Goal: Information Seeking & Learning: Learn about a topic

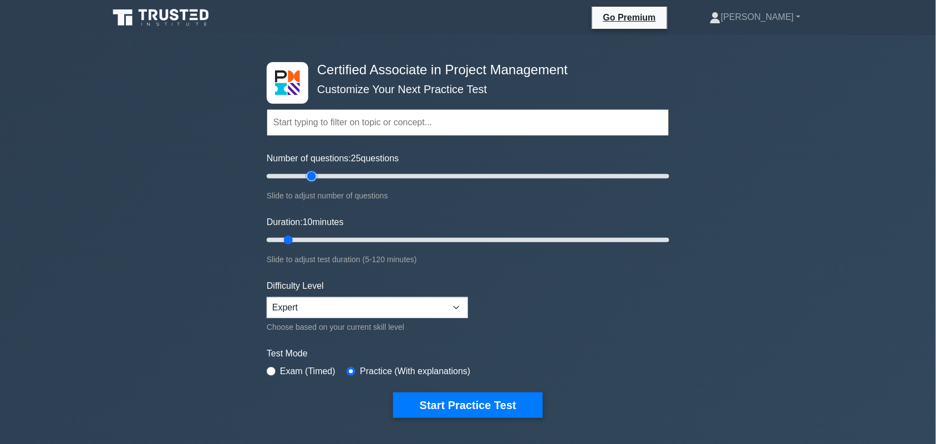
drag, startPoint x: 282, startPoint y: 176, endPoint x: 311, endPoint y: 173, distance: 29.0
type input "25"
click at [311, 173] on input "Number of questions: 25 questions" at bounding box center [468, 176] width 403 height 13
drag, startPoint x: 290, startPoint y: 236, endPoint x: 424, endPoint y: 229, distance: 134.4
type input "50"
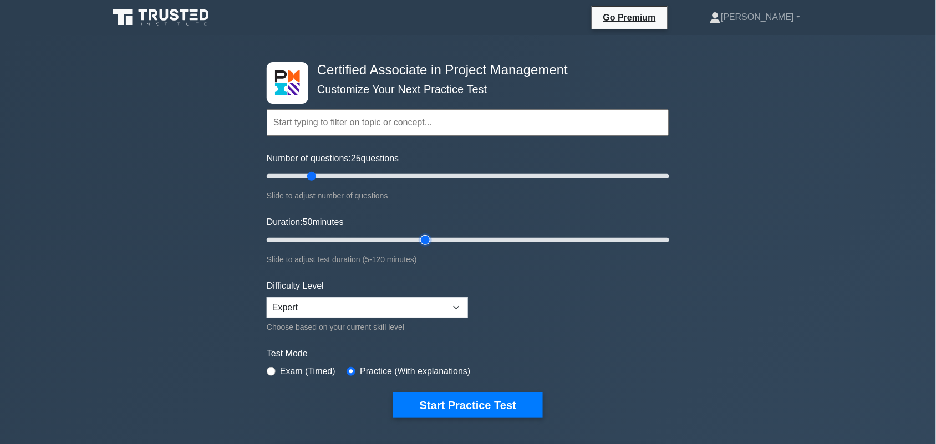
click at [424, 234] on input "Duration: 50 minutes" at bounding box center [468, 240] width 403 height 13
click at [470, 400] on button "Start Practice Test" at bounding box center [468, 406] width 150 height 26
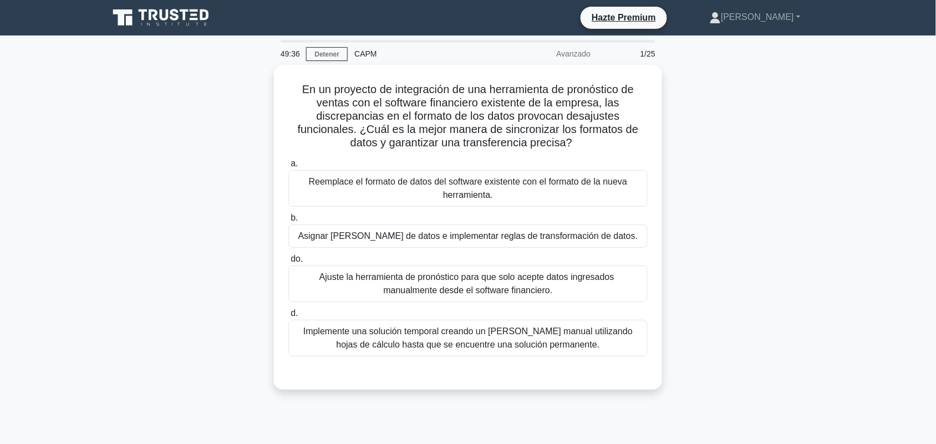
click at [829, 246] on div "En un proyecto de integración de una herramienta de pronóstico de ventas con el…" at bounding box center [468, 234] width 732 height 338
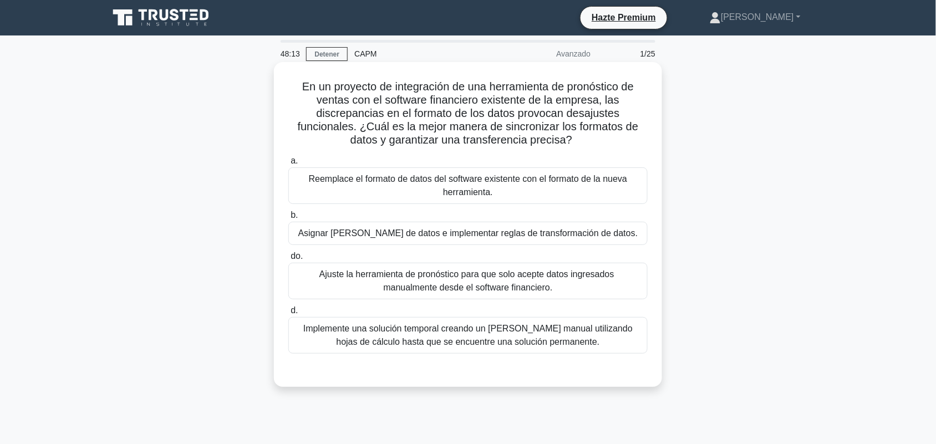
click at [625, 228] on div "Asignar campos de datos e implementar reglas de transformación de datos." at bounding box center [467, 233] width 359 height 23
click at [288, 219] on input "b. Asignar campos de datos e implementar reglas de transformación de datos." at bounding box center [288, 215] width 0 height 7
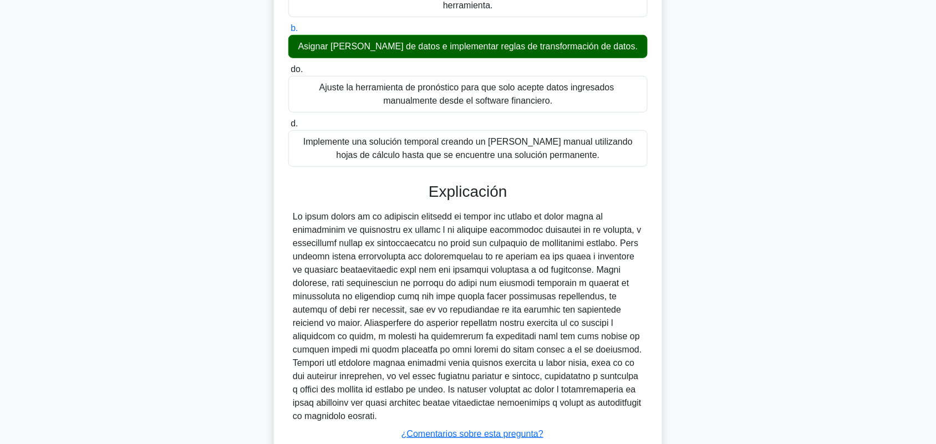
scroll to position [269, 0]
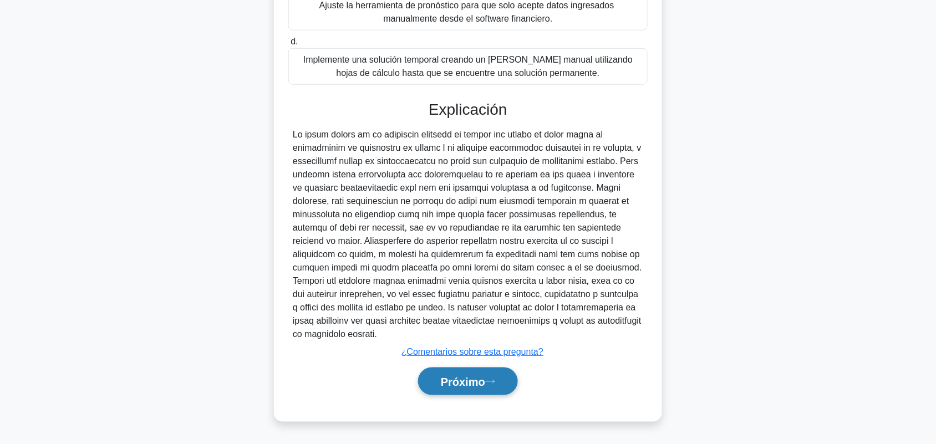
click at [470, 394] on button "Próximo" at bounding box center [468, 382] width 100 height 28
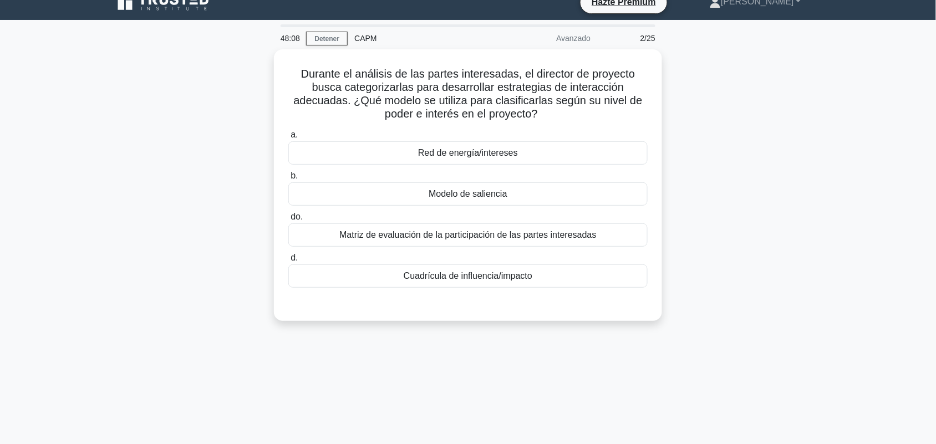
scroll to position [0, 0]
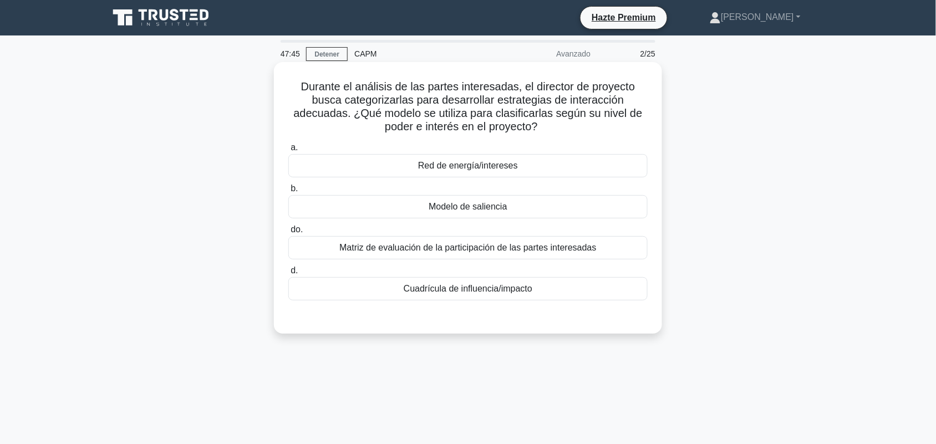
click at [559, 208] on div "Modelo de saliencia" at bounding box center [467, 206] width 359 height 23
click at [288, 192] on input "b. Modelo de saliencia" at bounding box center [288, 188] width 0 height 7
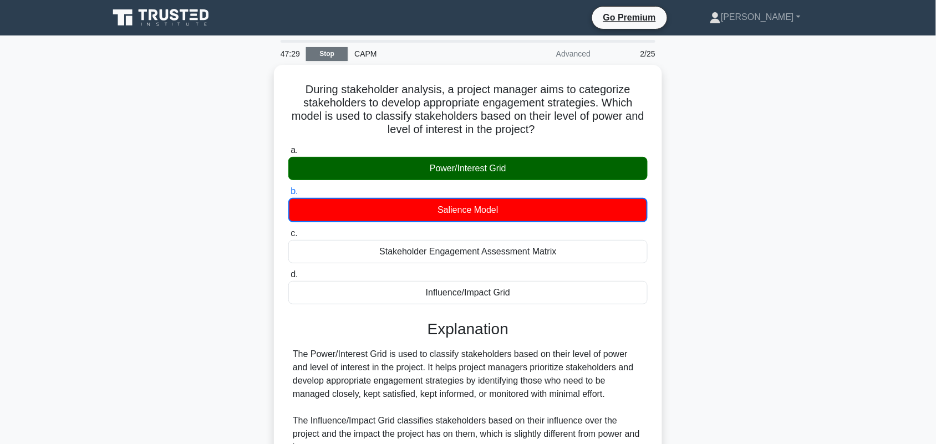
click at [323, 52] on link "Stop" at bounding box center [327, 54] width 42 height 14
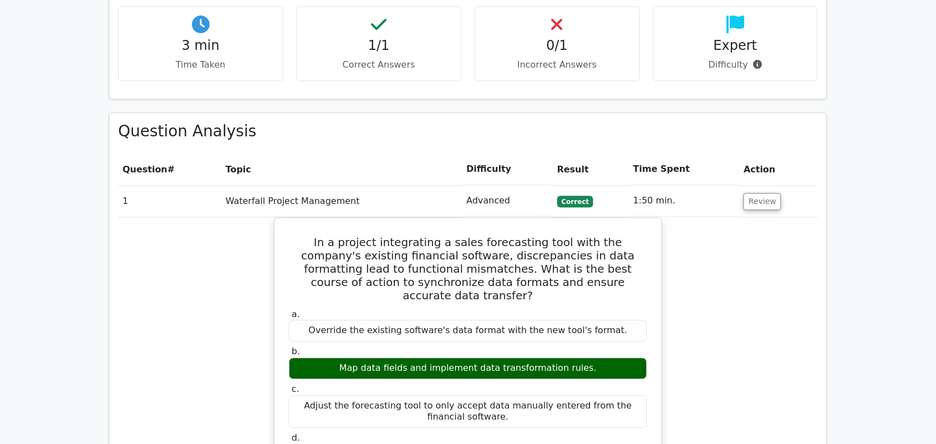
scroll to position [693, 0]
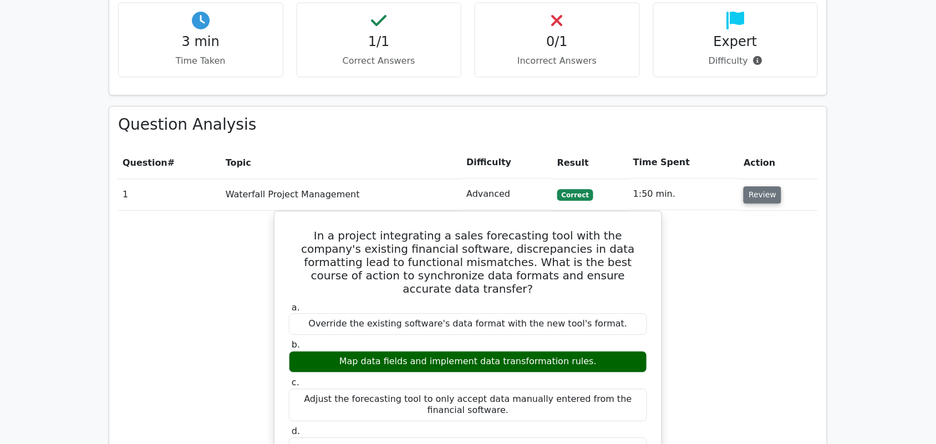
click at [758, 186] on button "Review" at bounding box center [763, 194] width 38 height 17
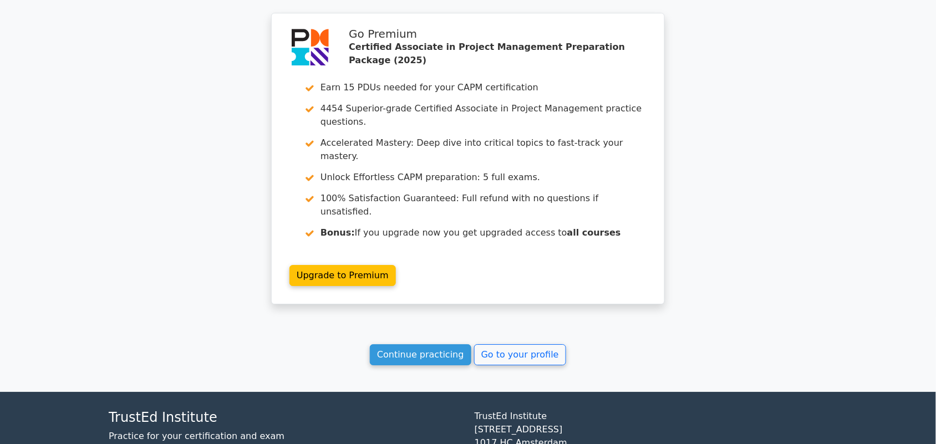
scroll to position [954, 0]
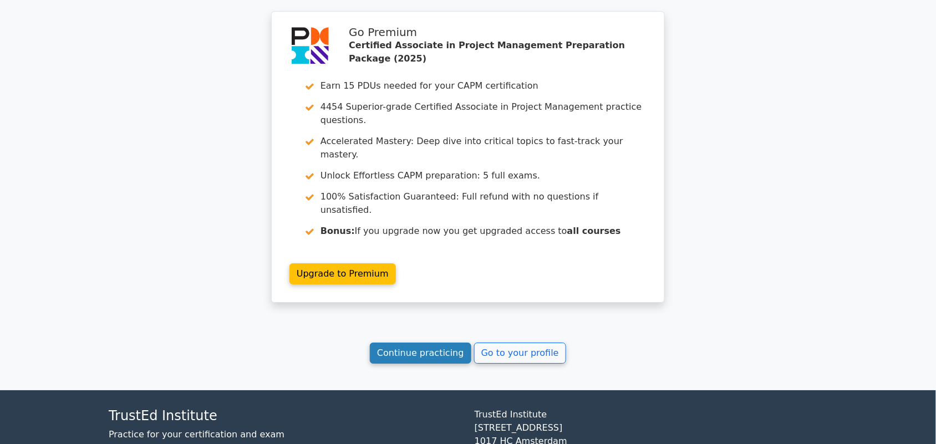
click at [420, 343] on link "Continue practicing" at bounding box center [421, 353] width 102 height 21
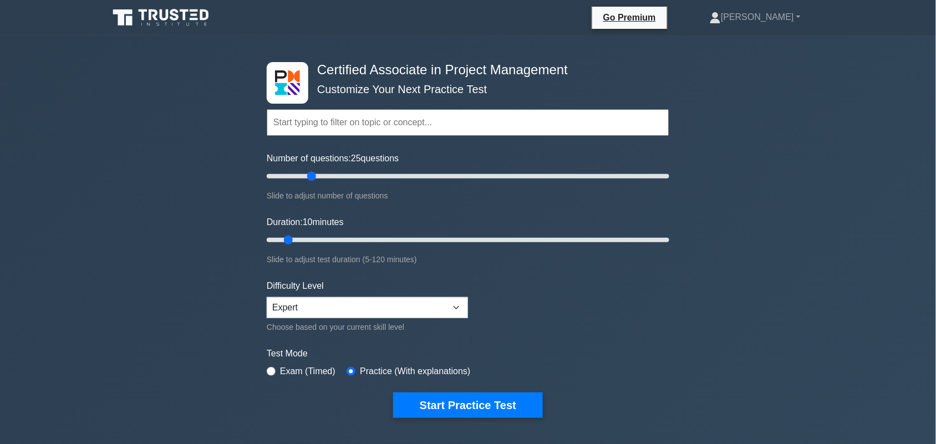
drag, startPoint x: 283, startPoint y: 176, endPoint x: 311, endPoint y: 153, distance: 36.2
type input "25"
click at [311, 170] on input "Number of questions: 25 questions" at bounding box center [468, 176] width 403 height 13
drag, startPoint x: 287, startPoint y: 242, endPoint x: 418, endPoint y: 234, distance: 130.6
type input "50"
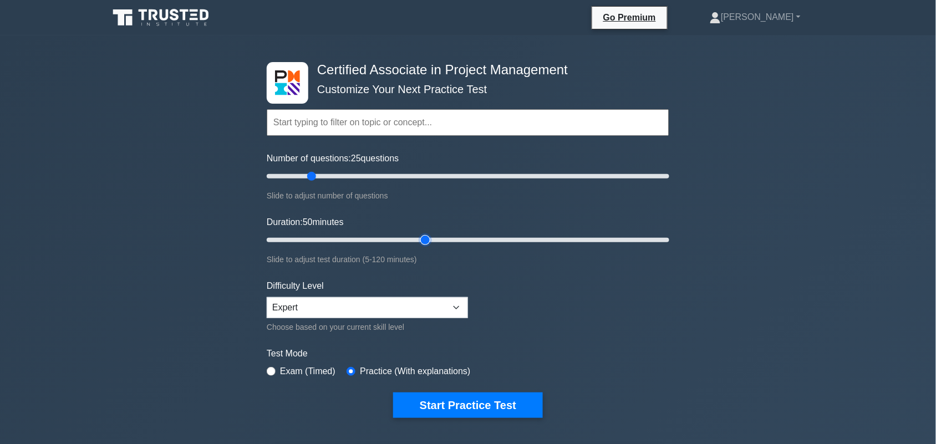
click at [418, 234] on input "Duration: 50 minutes" at bounding box center [468, 240] width 403 height 13
click at [453, 400] on button "Start Practice Test" at bounding box center [468, 406] width 150 height 26
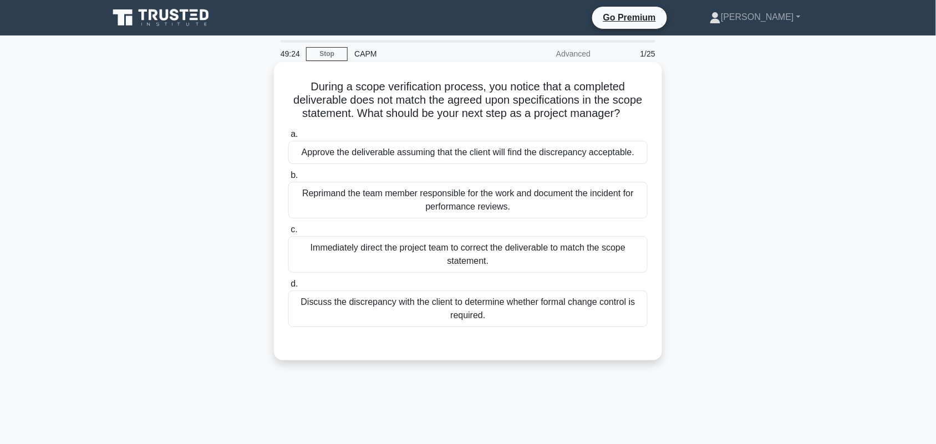
click at [570, 317] on div "Discuss the discrepancy with the client to determine whether formal change cont…" at bounding box center [467, 309] width 359 height 37
click at [288, 288] on input "d. Discuss the discrepancy with the client to determine whether formal change c…" at bounding box center [288, 284] width 0 height 7
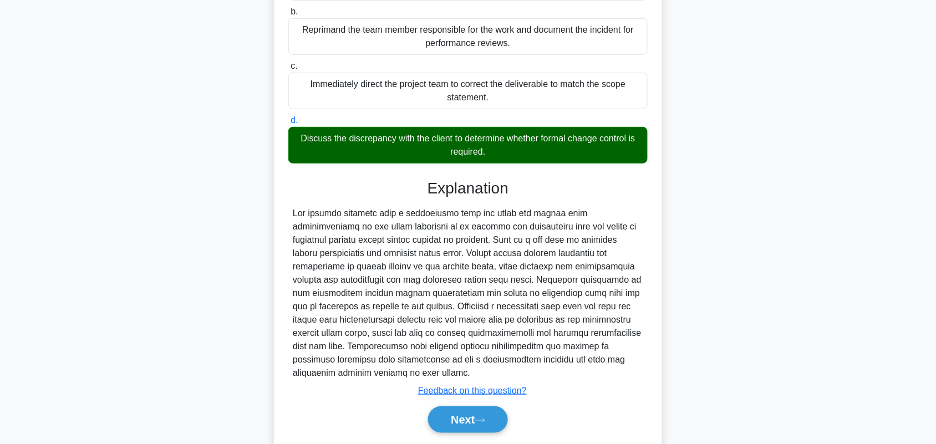
scroll to position [187, 0]
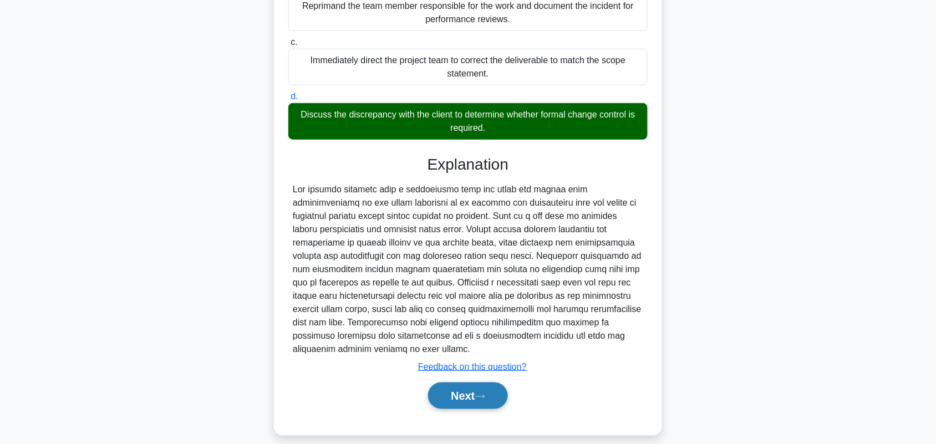
click at [481, 388] on button "Next" at bounding box center [467, 396] width 79 height 27
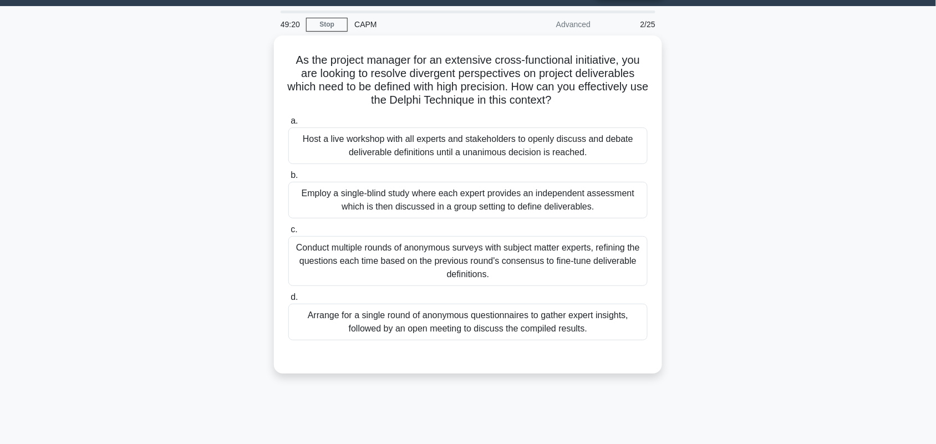
scroll to position [0, 0]
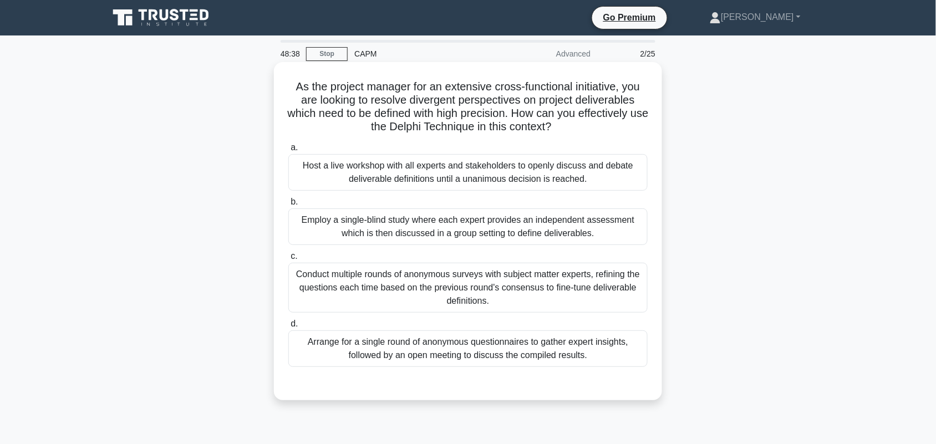
click at [570, 298] on div "Conduct multiple rounds of anonymous surveys with subject matter experts, refin…" at bounding box center [467, 288] width 359 height 50
click at [288, 260] on input "c. Conduct multiple rounds of anonymous surveys with subject matter experts, re…" at bounding box center [288, 256] width 0 height 7
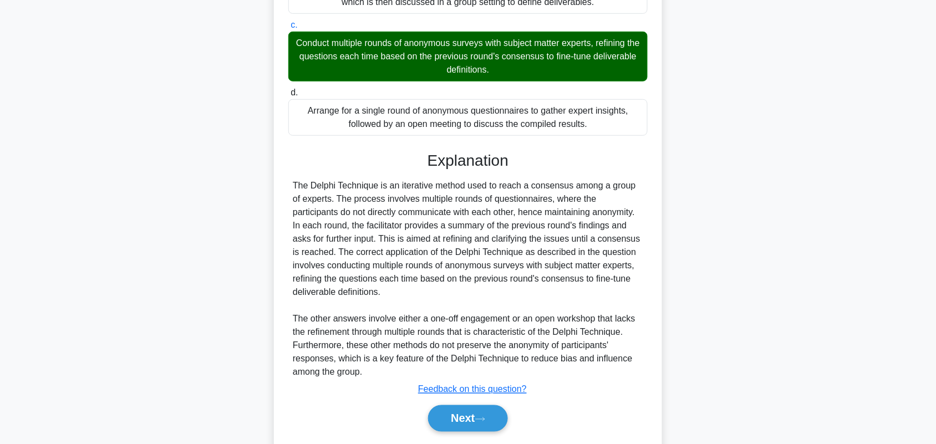
scroll to position [267, 0]
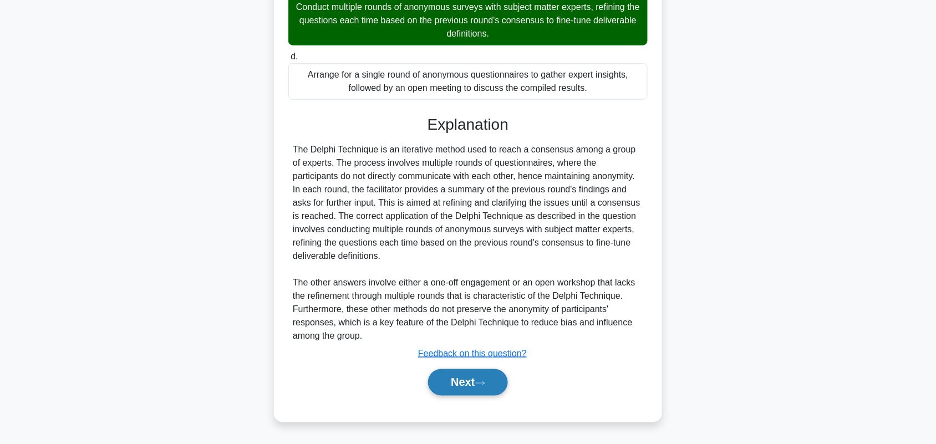
click at [492, 378] on button "Next" at bounding box center [467, 382] width 79 height 27
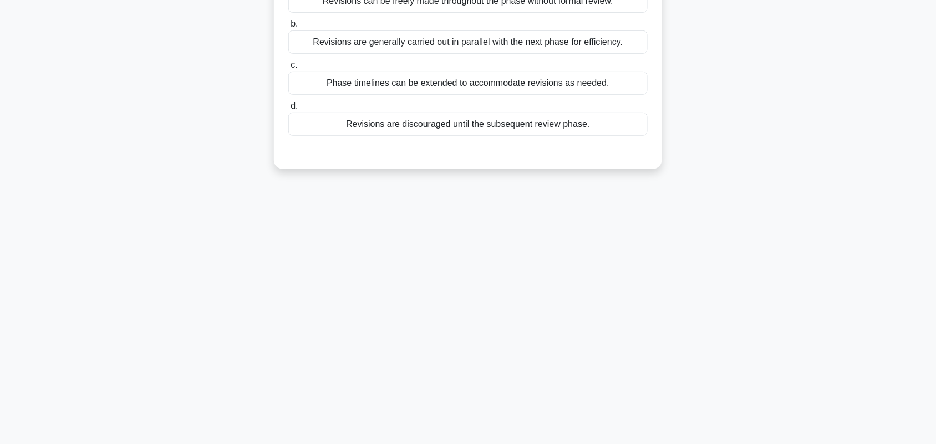
scroll to position [0, 0]
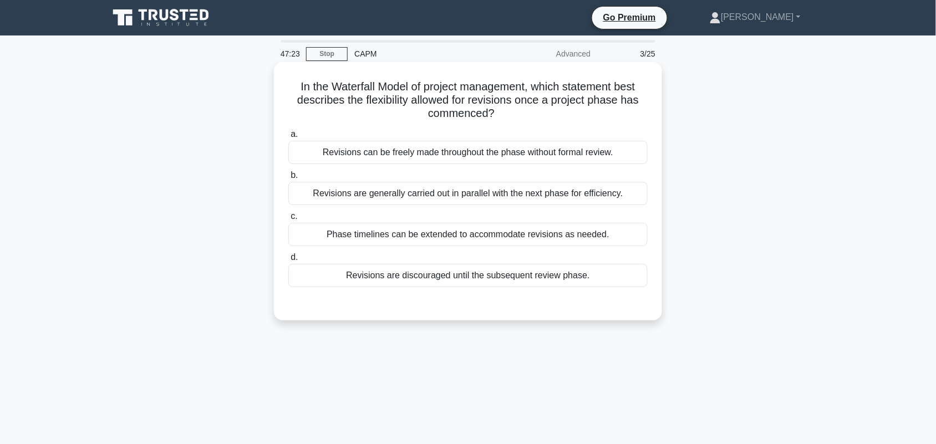
click at [603, 272] on div "Revisions are discouraged until the subsequent review phase." at bounding box center [467, 275] width 359 height 23
click at [288, 261] on input "d. Revisions are discouraged until the subsequent review phase." at bounding box center [288, 257] width 0 height 7
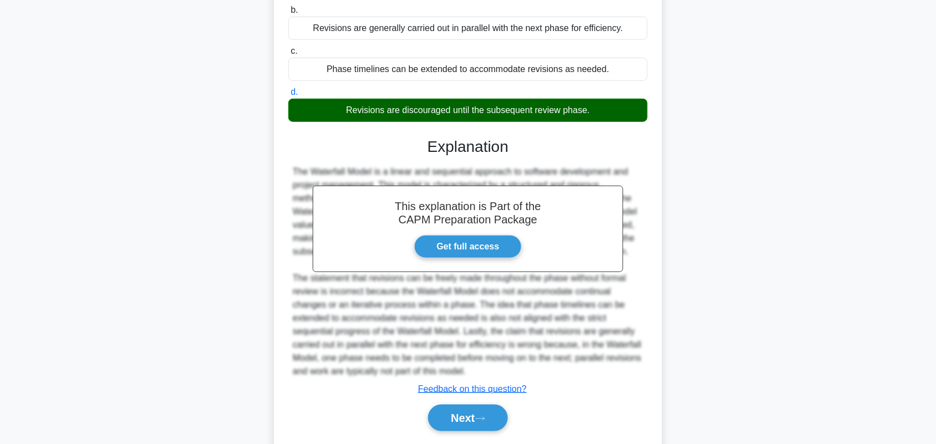
scroll to position [201, 0]
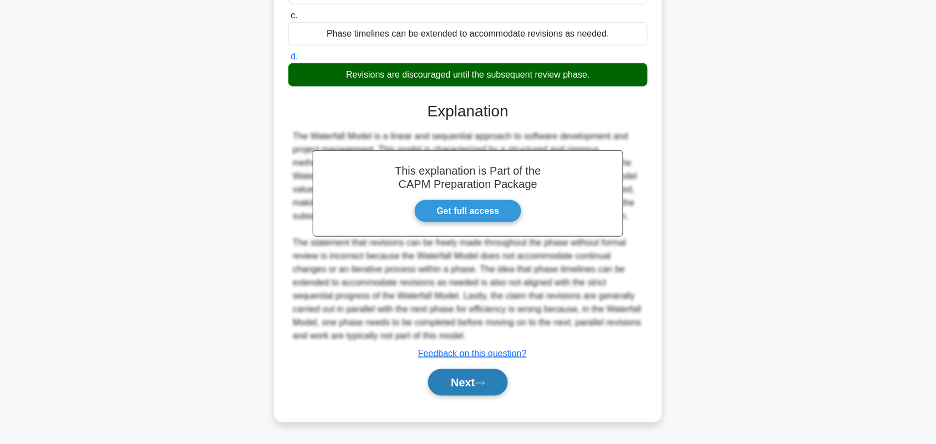
click at [478, 384] on button "Next" at bounding box center [467, 382] width 79 height 27
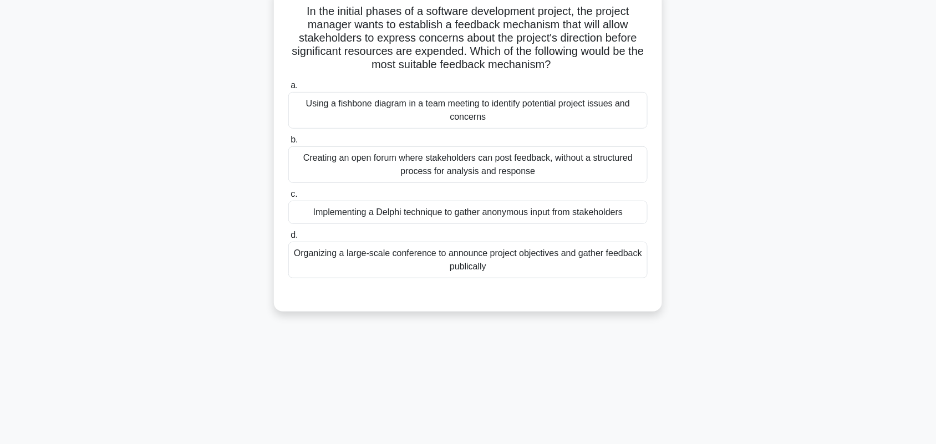
scroll to position [0, 0]
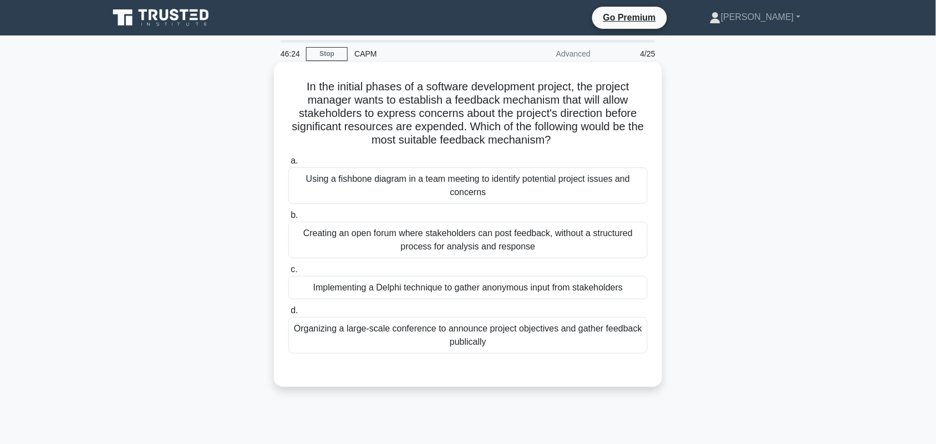
click at [451, 290] on div "Implementing a Delphi technique to gather anonymous input from stakeholders" at bounding box center [467, 287] width 359 height 23
click at [288, 273] on input "c. Implementing a Delphi technique to gather anonymous input from stakeholders" at bounding box center [288, 269] width 0 height 7
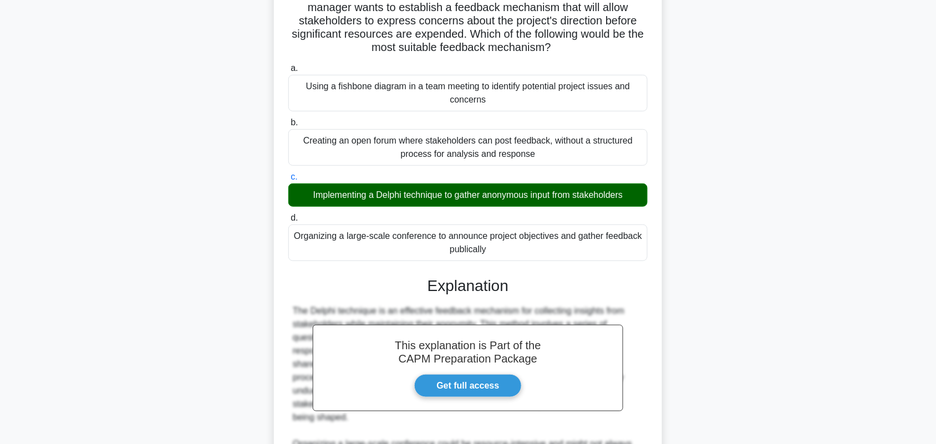
scroll to position [277, 0]
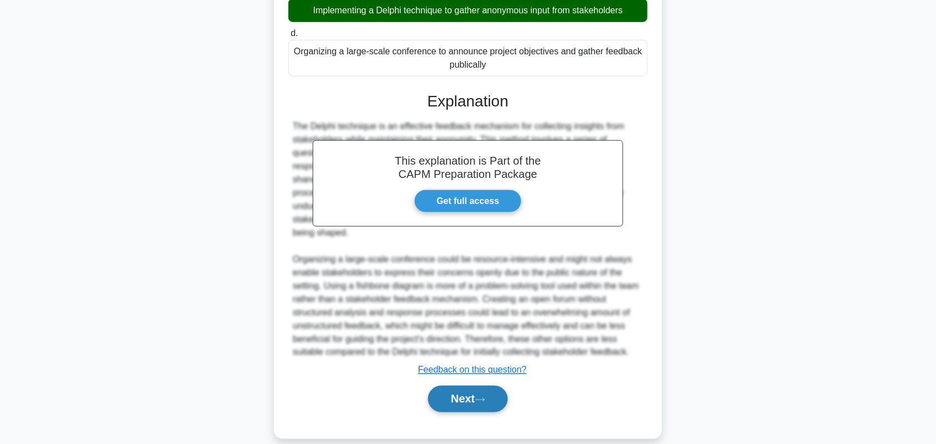
click at [480, 386] on button "Next" at bounding box center [467, 399] width 79 height 27
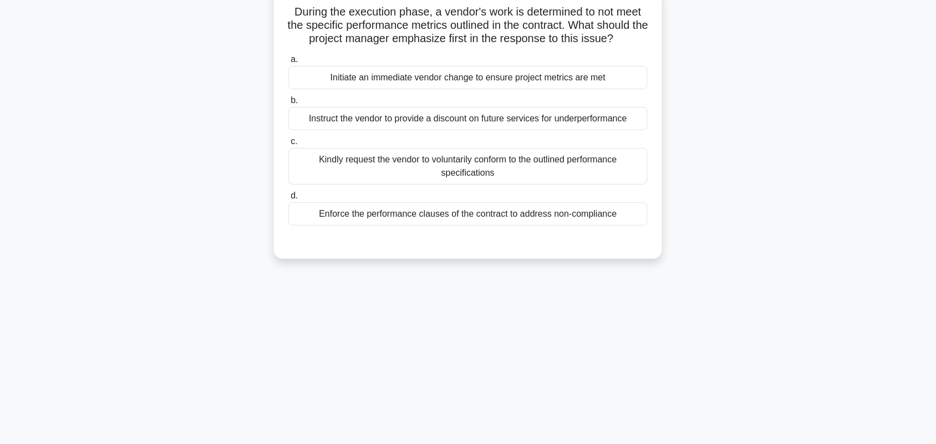
scroll to position [0, 0]
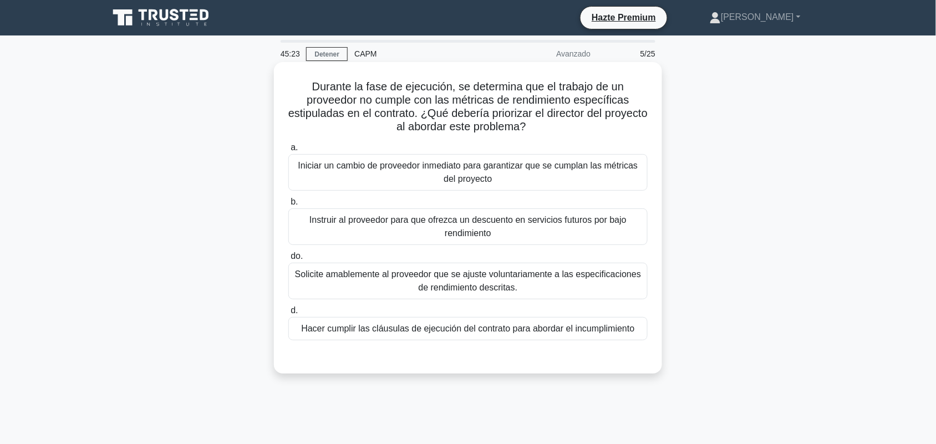
click at [434, 291] on font "Solicite amablemente al proveedor que se ajuste voluntariamente a las especific…" at bounding box center [468, 281] width 346 height 23
click at [288, 260] on input "do. Solicite amablemente al proveedor que se ajuste voluntariamente a las espec…" at bounding box center [288, 256] width 0 height 7
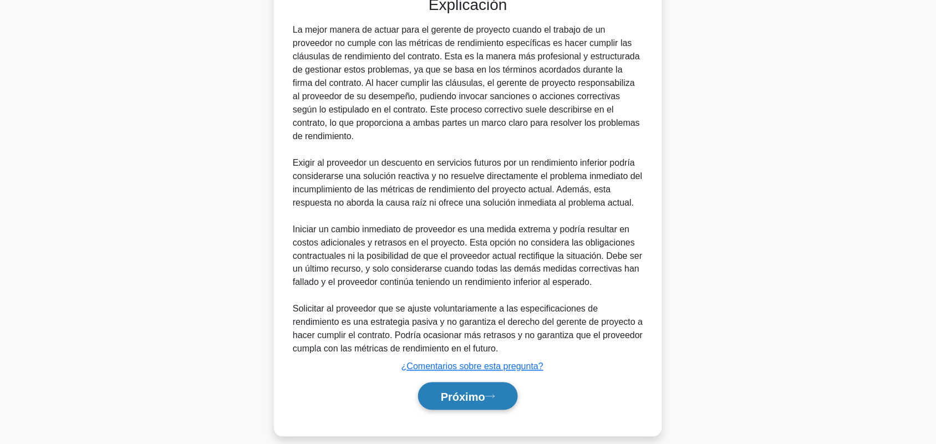
click at [483, 391] on font "Próximo" at bounding box center [463, 397] width 44 height 12
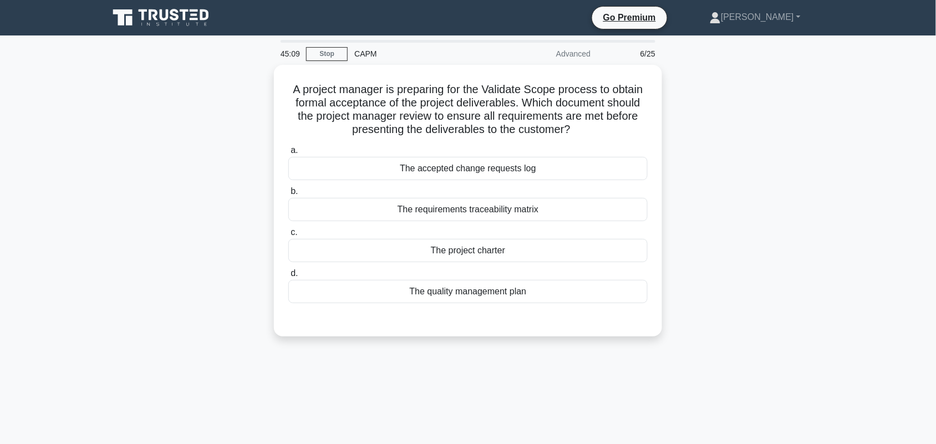
click at [753, 159] on div "A project manager is preparing for the Validate Scope process to obtain formal …" at bounding box center [468, 207] width 732 height 285
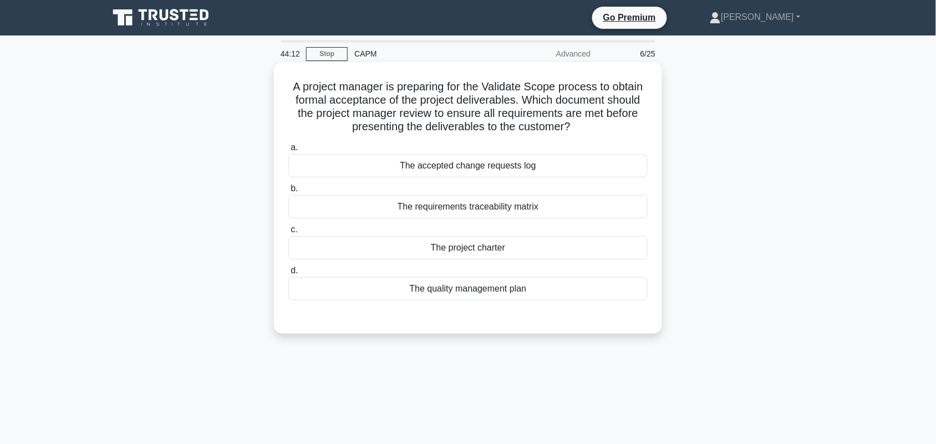
click at [524, 207] on div "The requirements traceability matrix" at bounding box center [467, 206] width 359 height 23
click at [288, 192] on input "b. The requirements traceability matrix" at bounding box center [288, 188] width 0 height 7
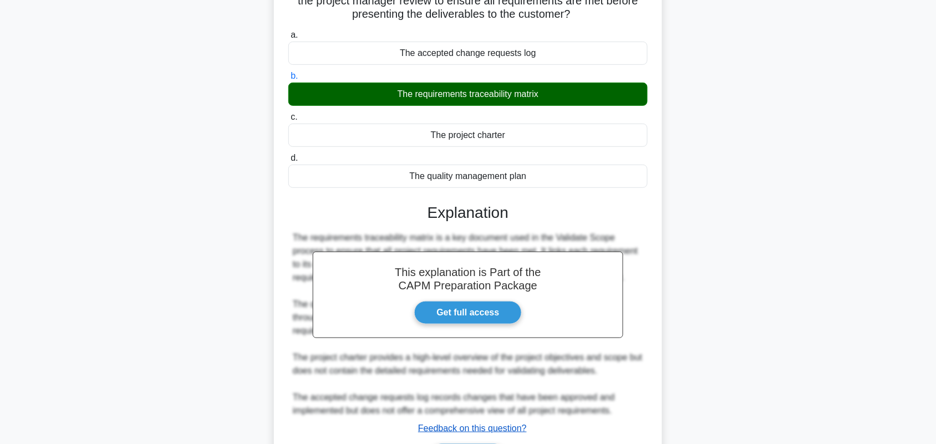
scroll to position [187, 0]
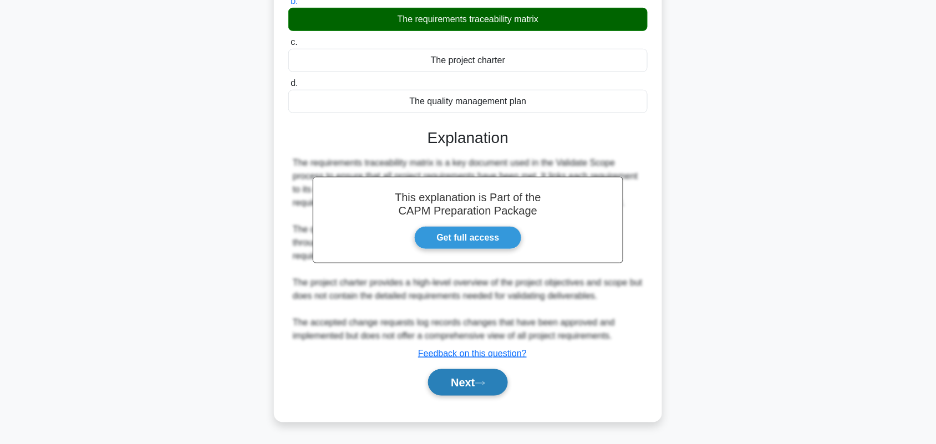
click at [484, 386] on icon at bounding box center [480, 383] width 10 height 6
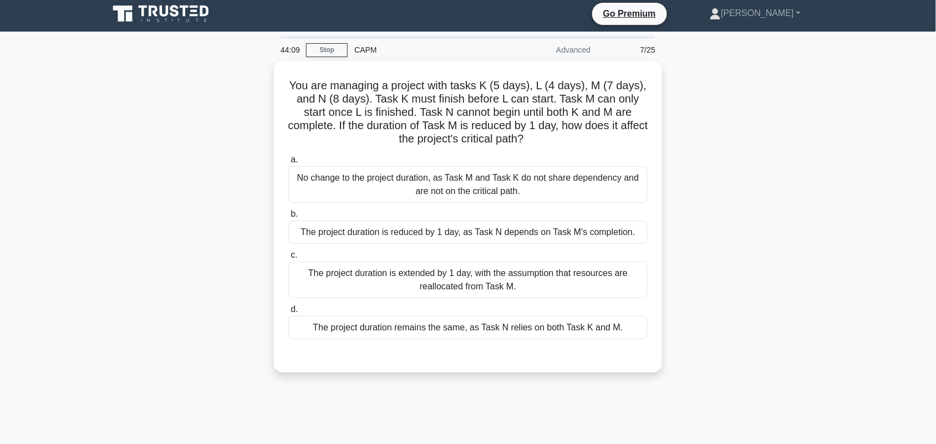
scroll to position [0, 0]
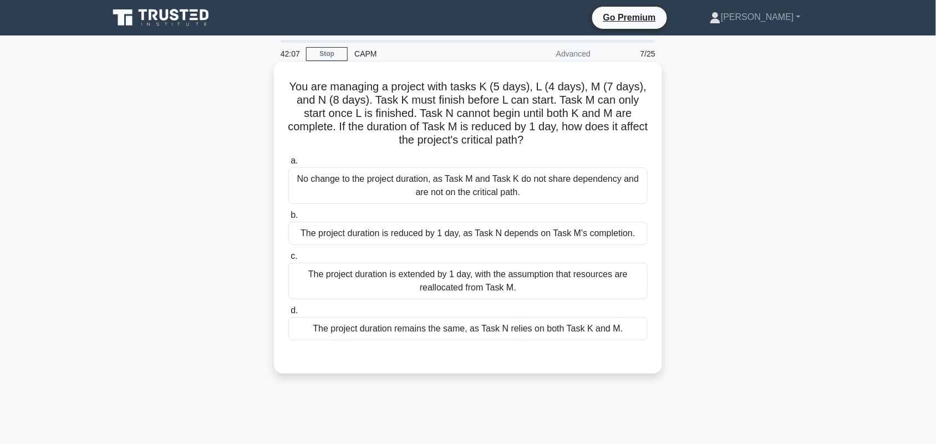
click at [588, 236] on div "The project duration is reduced by 1 day, as Task N depends on Task M's complet…" at bounding box center [467, 233] width 359 height 23
click at [288, 219] on input "b. The project duration is reduced by 1 day, as Task N depends on Task M's comp…" at bounding box center [288, 215] width 0 height 7
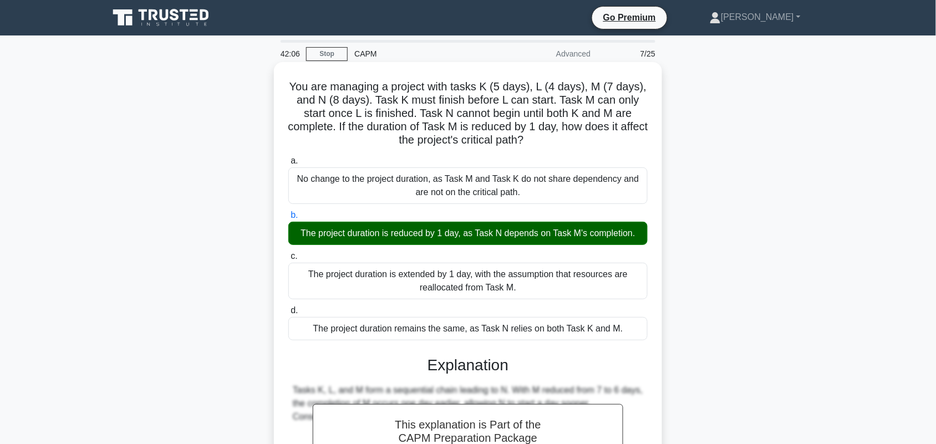
scroll to position [175, 0]
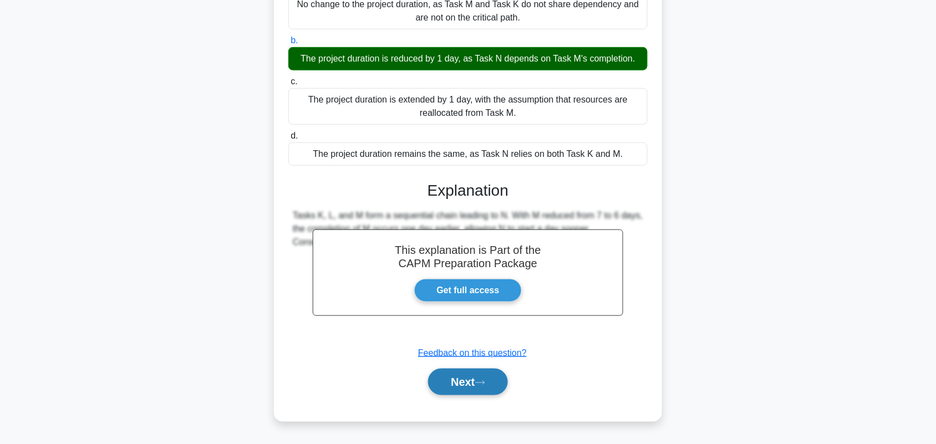
click at [470, 378] on button "Next" at bounding box center [467, 382] width 79 height 27
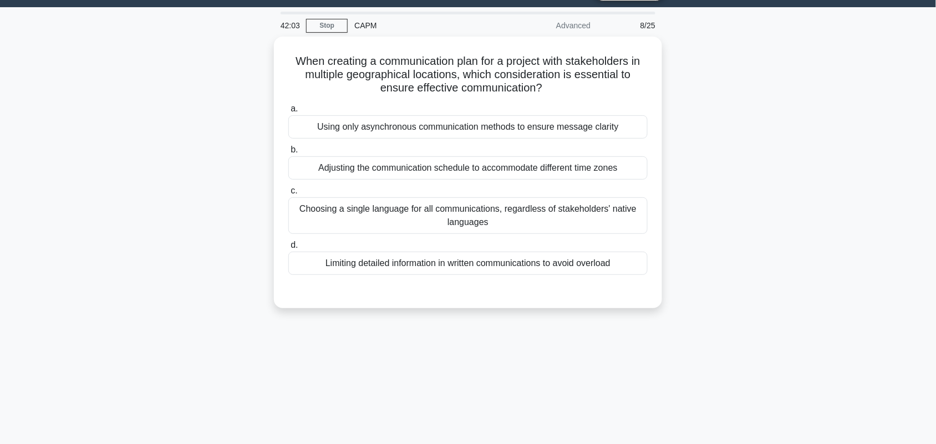
scroll to position [0, 0]
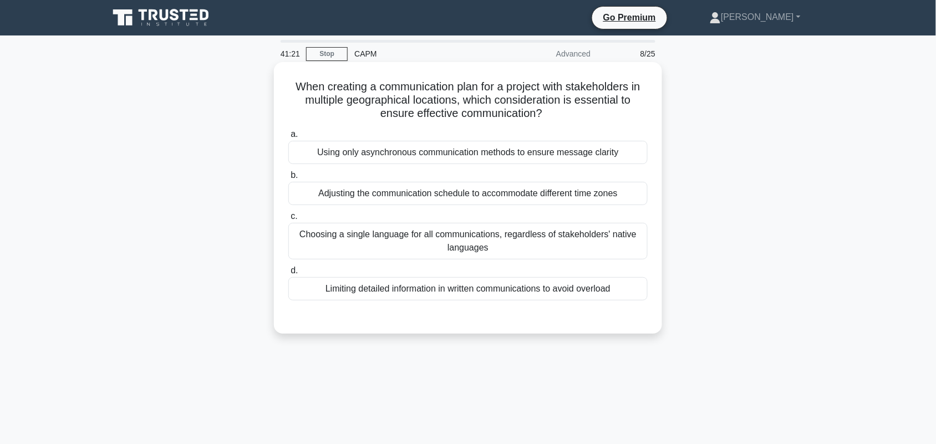
click at [617, 198] on div "Adjusting the communication schedule to accommodate different time zones" at bounding box center [467, 193] width 359 height 23
click at [288, 179] on input "b. Adjusting the communication schedule to accommodate different time zones" at bounding box center [288, 175] width 0 height 7
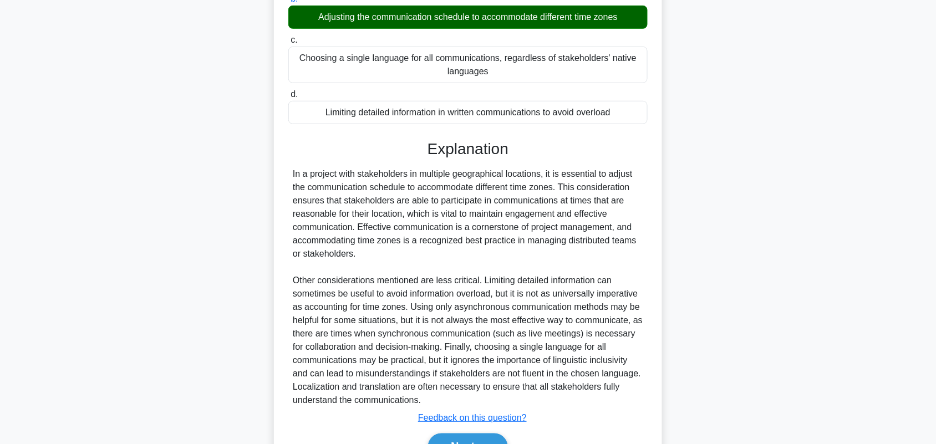
scroll to position [241, 0]
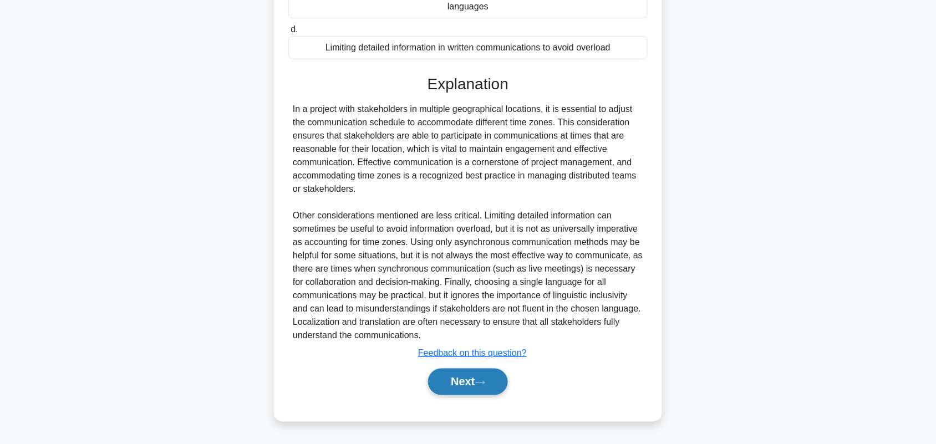
click at [475, 384] on button "Next" at bounding box center [467, 382] width 79 height 27
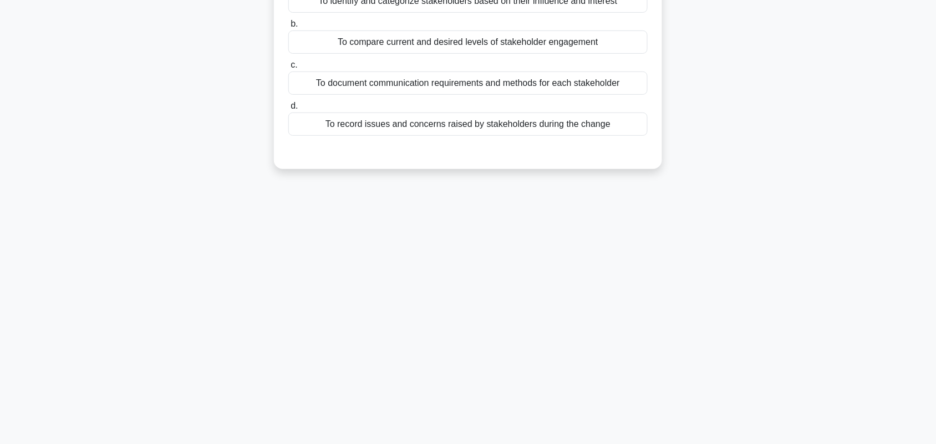
scroll to position [0, 0]
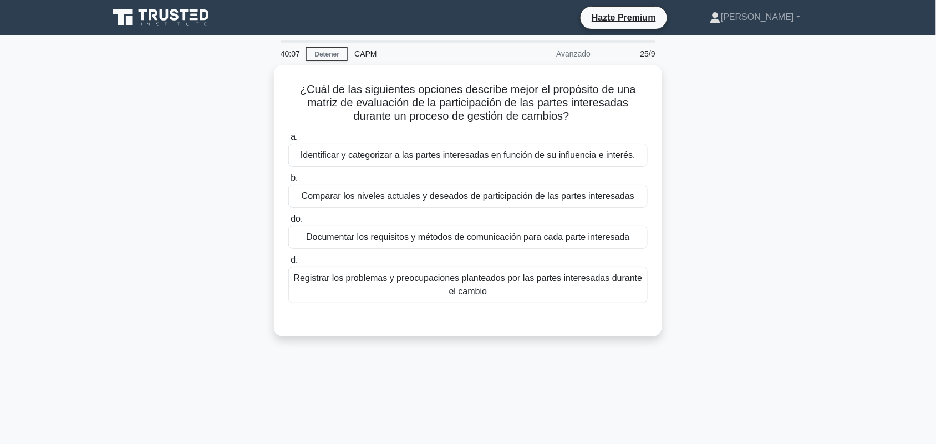
click at [761, 187] on div "¿Cuál de las siguientes opciones describe mejor el propósito de una matriz de e…" at bounding box center [468, 207] width 732 height 285
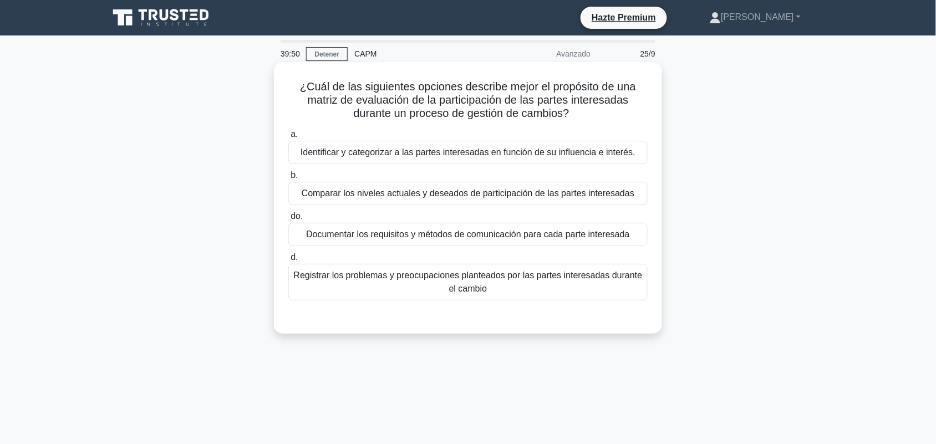
click at [592, 291] on font "Registrar los problemas y preocupaciones planteados por las partes interesadas …" at bounding box center [467, 282] width 349 height 27
click at [288, 261] on input "d. Registrar los problemas y preocupaciones planteados por las partes interesad…" at bounding box center [288, 257] width 0 height 7
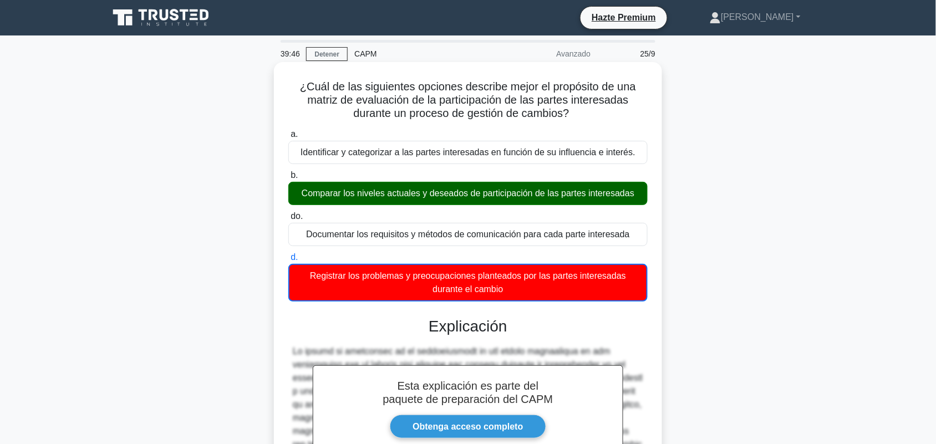
scroll to position [242, 0]
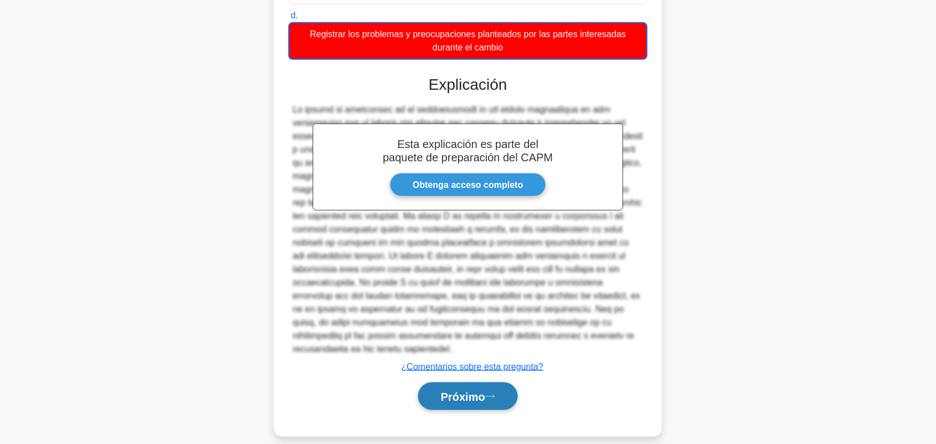
click at [492, 394] on icon at bounding box center [490, 397] width 10 height 6
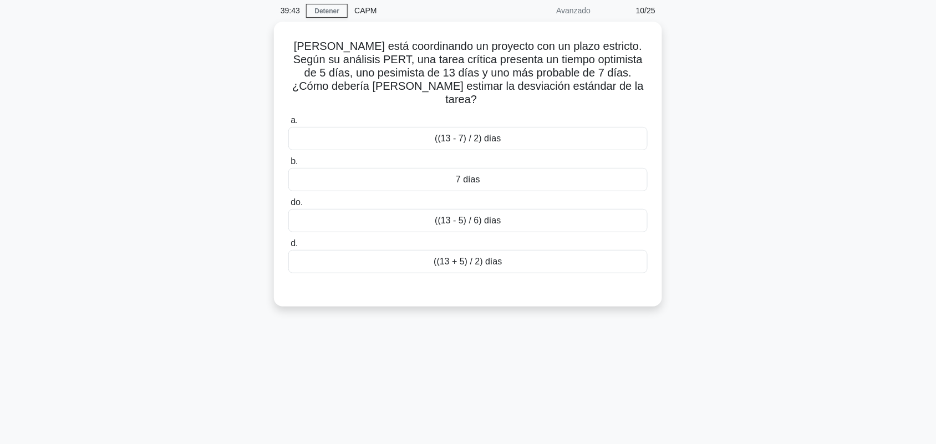
scroll to position [0, 0]
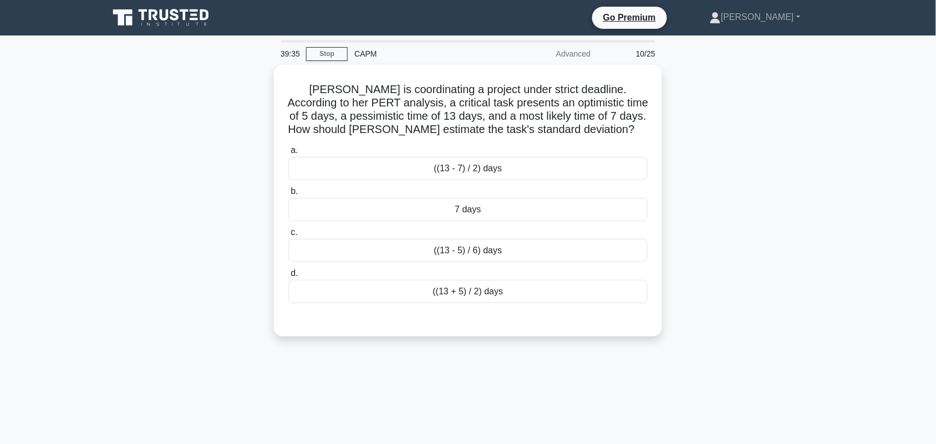
click at [693, 123] on div "Paula is coordinating a project under strict deadline. According to her PERT an…" at bounding box center [468, 207] width 732 height 285
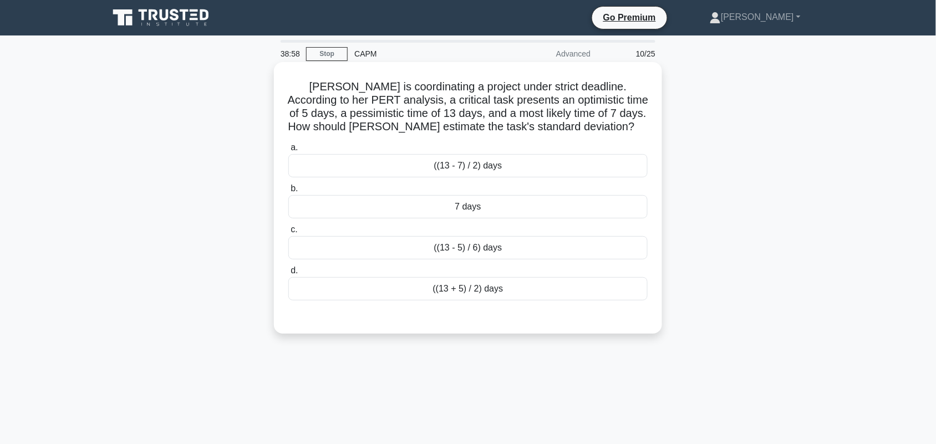
click at [496, 250] on div "((13 - 5) / 6) days" at bounding box center [467, 247] width 359 height 23
click at [288, 234] on input "c. ((13 - 5) / 6) days" at bounding box center [288, 229] width 0 height 7
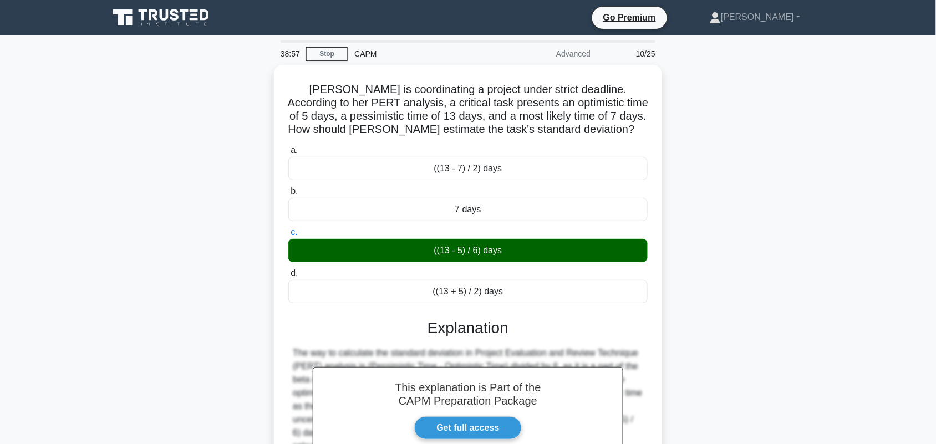
scroll to position [154, 0]
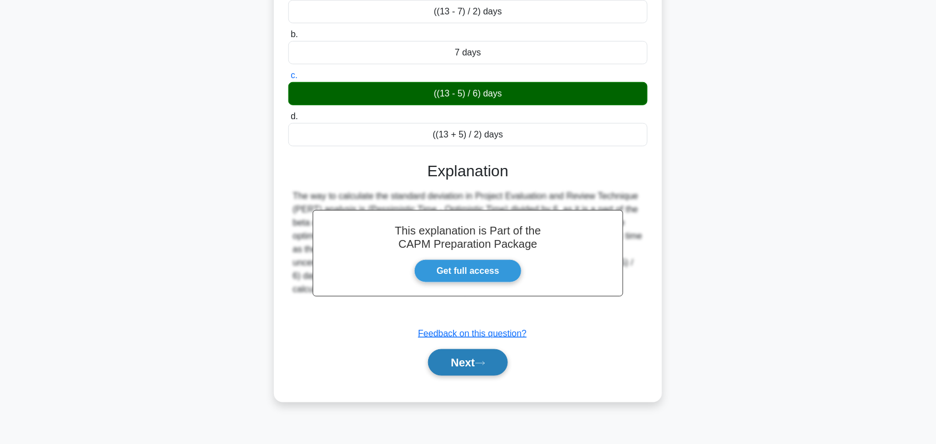
click at [480, 374] on button "Next" at bounding box center [467, 362] width 79 height 27
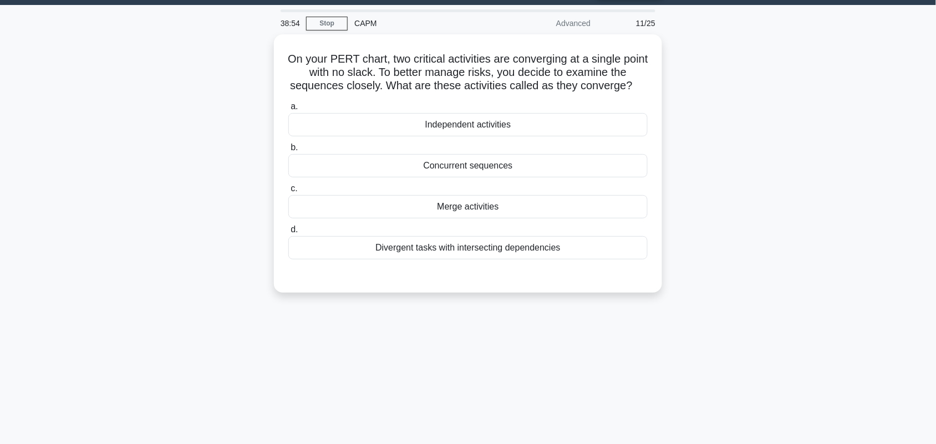
scroll to position [0, 0]
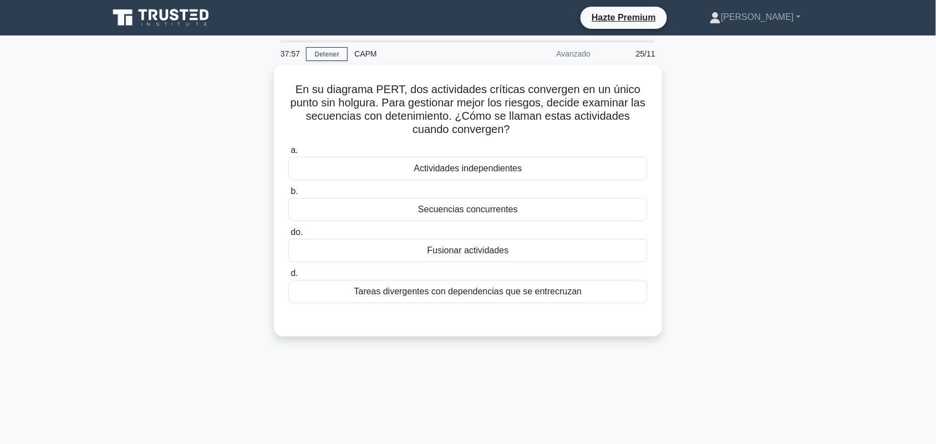
click at [791, 205] on div "En su diagrama PERT, dos actividades críticas convergen en un único punto sin h…" at bounding box center [468, 207] width 732 height 285
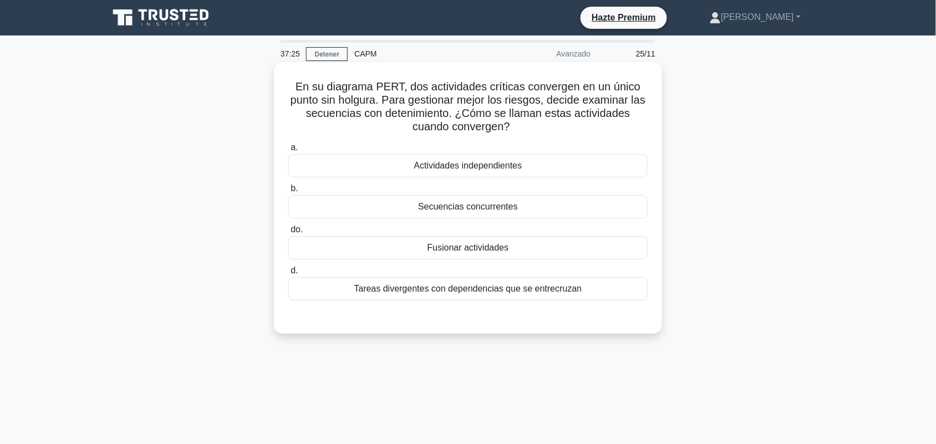
click at [451, 211] on font "Secuencias concurrentes" at bounding box center [468, 206] width 100 height 9
click at [288, 192] on input "b. Secuencias concurrentes" at bounding box center [288, 188] width 0 height 7
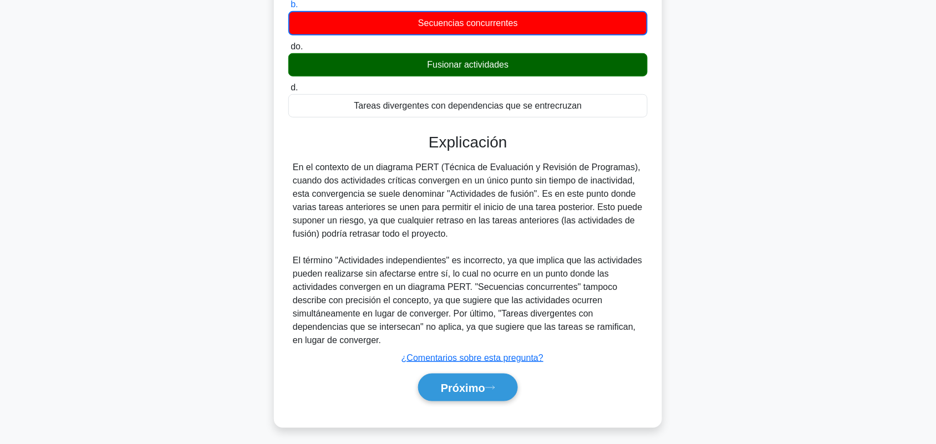
scroll to position [189, 0]
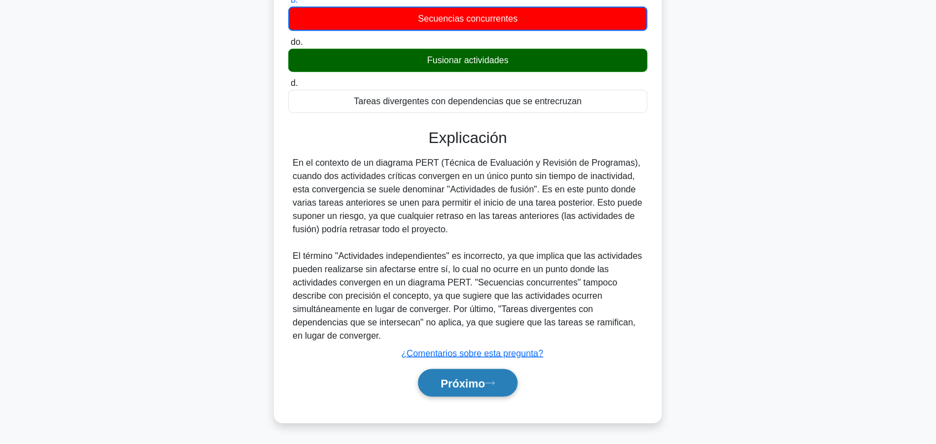
click at [447, 376] on button "Próximo" at bounding box center [468, 383] width 100 height 28
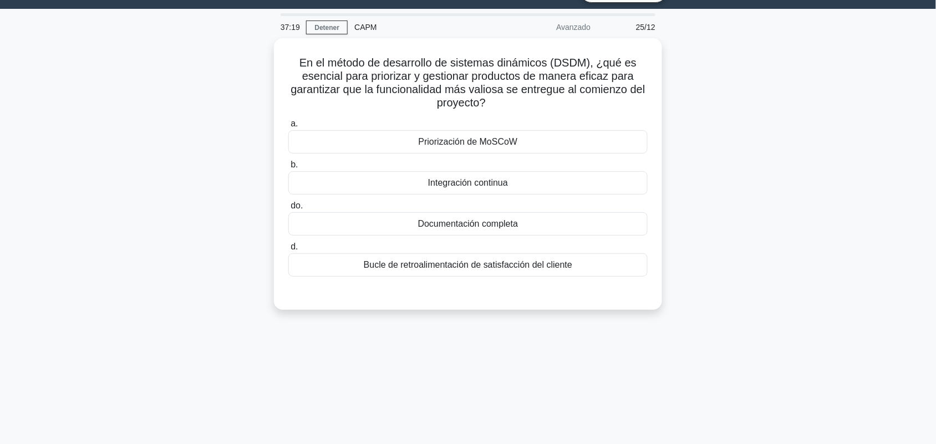
scroll to position [0, 0]
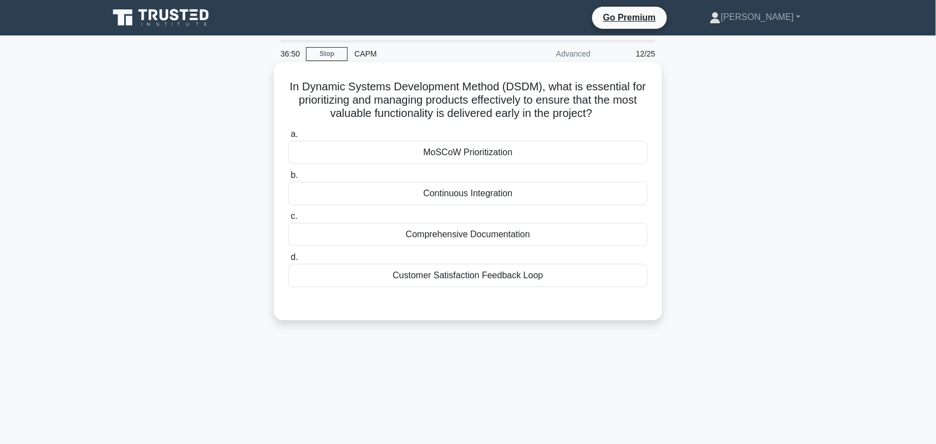
click at [529, 146] on div "MoSCoW Prioritization" at bounding box center [467, 152] width 359 height 23
click at [288, 138] on input "a. MoSCoW Prioritization" at bounding box center [288, 134] width 0 height 7
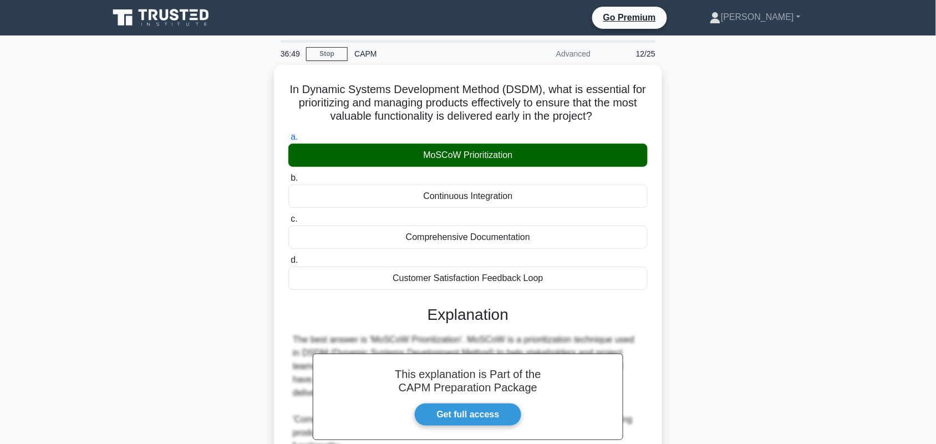
scroll to position [215, 0]
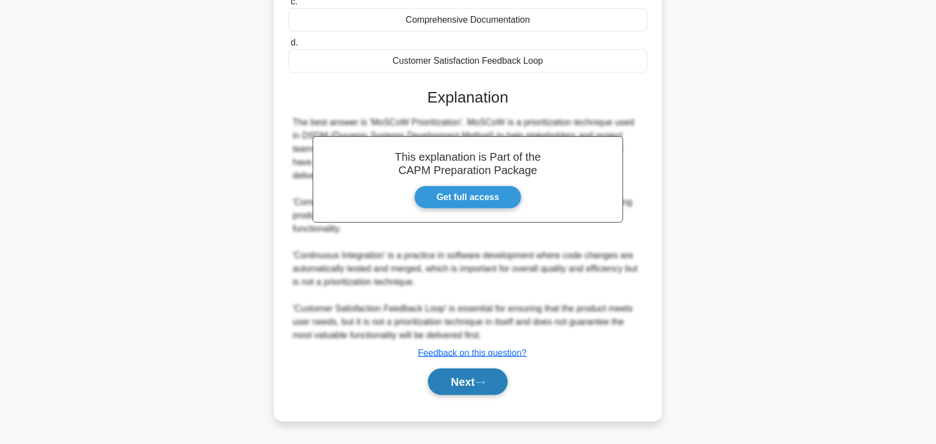
click at [460, 389] on button "Next" at bounding box center [467, 382] width 79 height 27
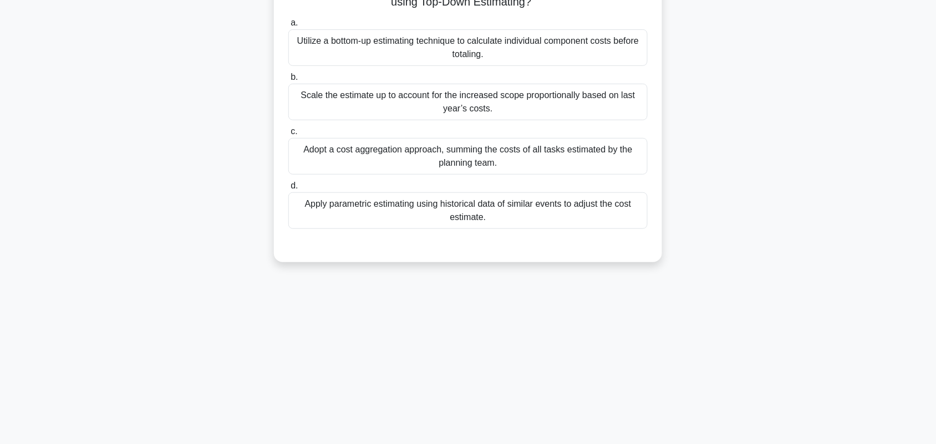
scroll to position [0, 0]
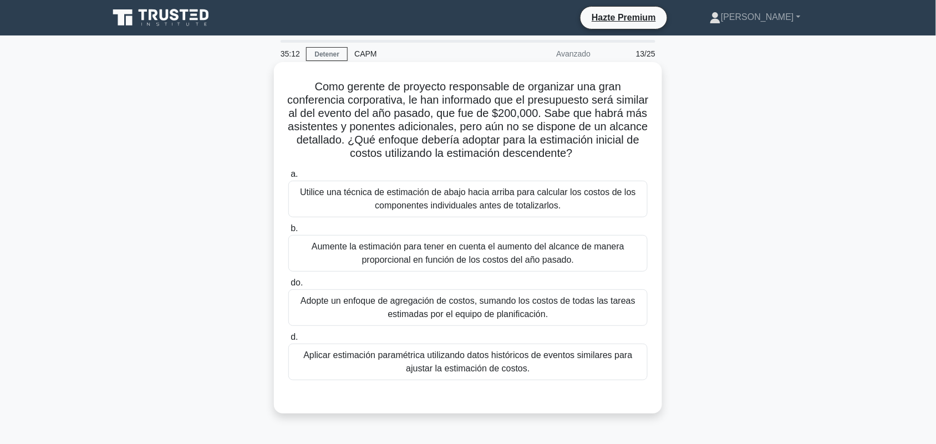
click at [550, 263] on font "Aumente la estimación para tener en cuenta el aumento del alcance de manera pro…" at bounding box center [468, 253] width 313 height 23
click at [288, 232] on input "b. Aumente la estimación para tener en cuenta el aumento del alcance de manera …" at bounding box center [288, 228] width 0 height 7
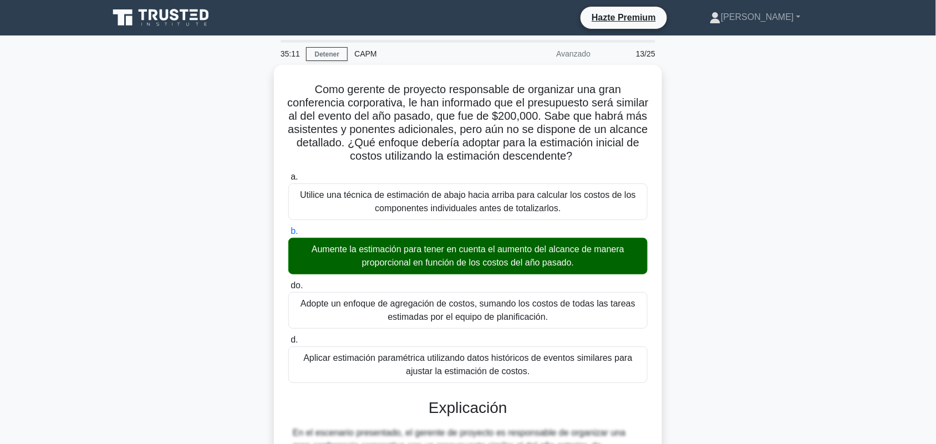
scroll to position [415, 0]
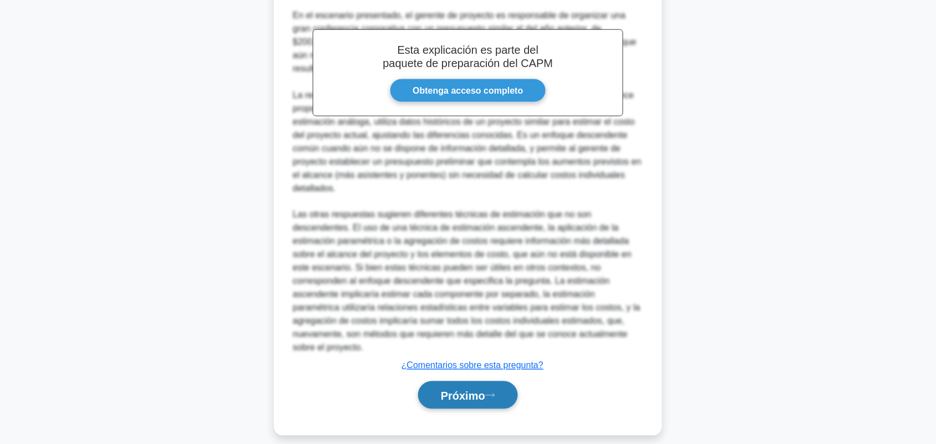
click at [484, 390] on font "Próximo" at bounding box center [463, 396] width 44 height 12
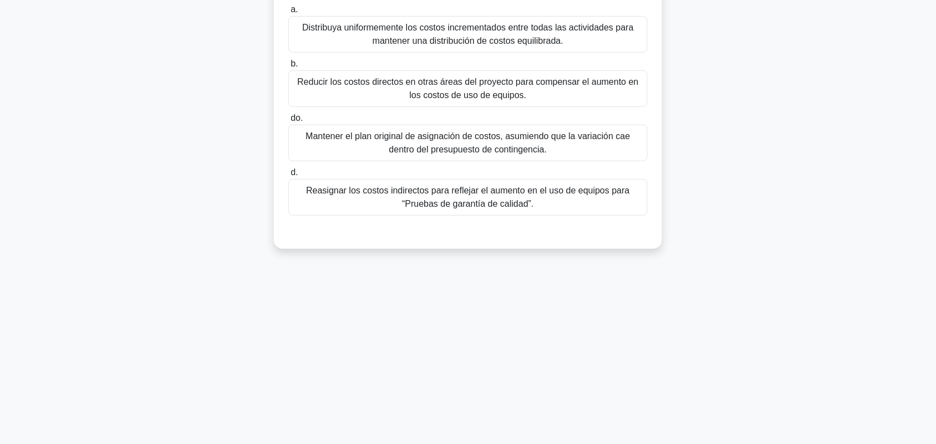
scroll to position [0, 0]
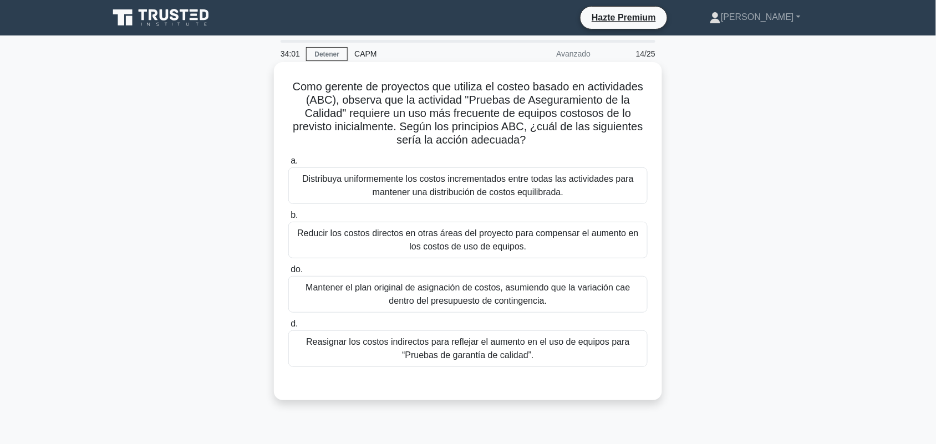
click at [593, 356] on font "Reasignar los costos indirectos para reflejar el aumento en el uso de equipos p…" at bounding box center [467, 349] width 349 height 27
click at [288, 328] on input "d. Reasignar los costos indirectos para reflejar el aumento en el uso de equipo…" at bounding box center [288, 324] width 0 height 7
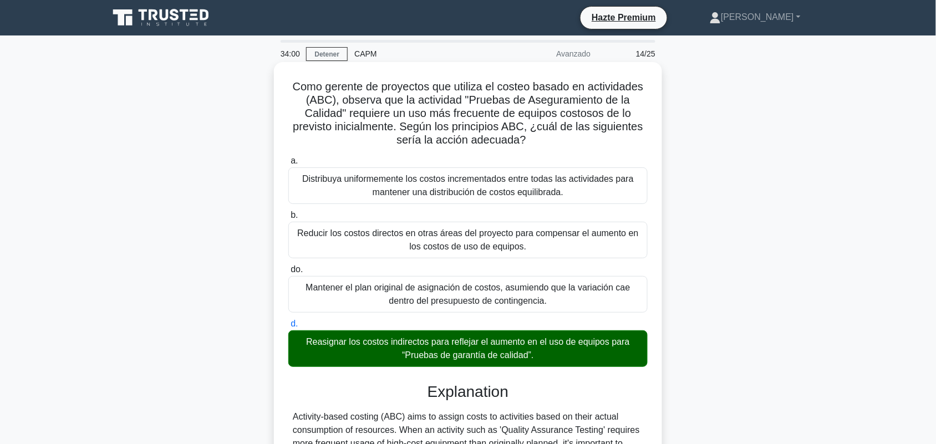
scroll to position [308, 0]
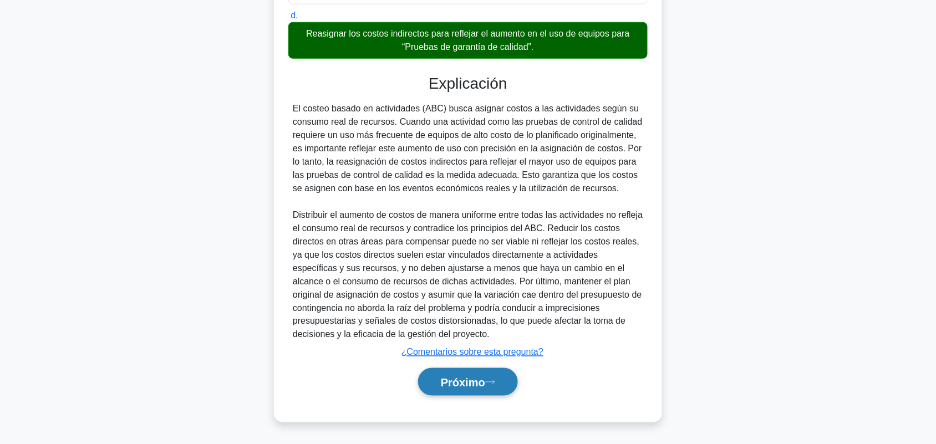
click at [481, 394] on button "Próximo" at bounding box center [468, 382] width 100 height 28
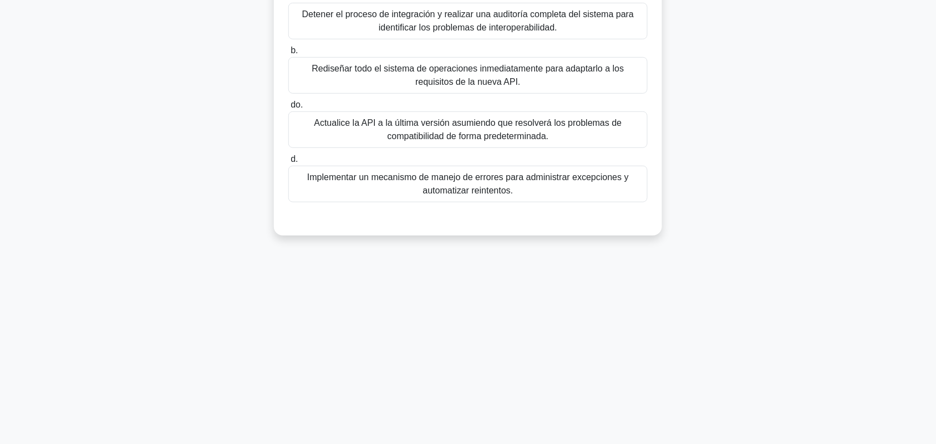
scroll to position [0, 0]
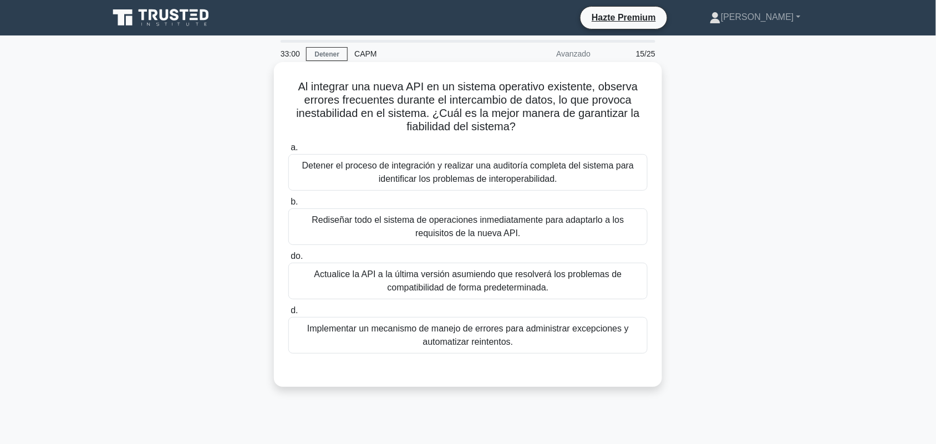
click at [613, 328] on font "Implementar un mecanismo de manejo de errores para administrar excepciones y au…" at bounding box center [468, 335] width 322 height 23
click at [288, 314] on input "d. Implementar un mecanismo de manejo de errores para administrar excepciones y…" at bounding box center [288, 310] width 0 height 7
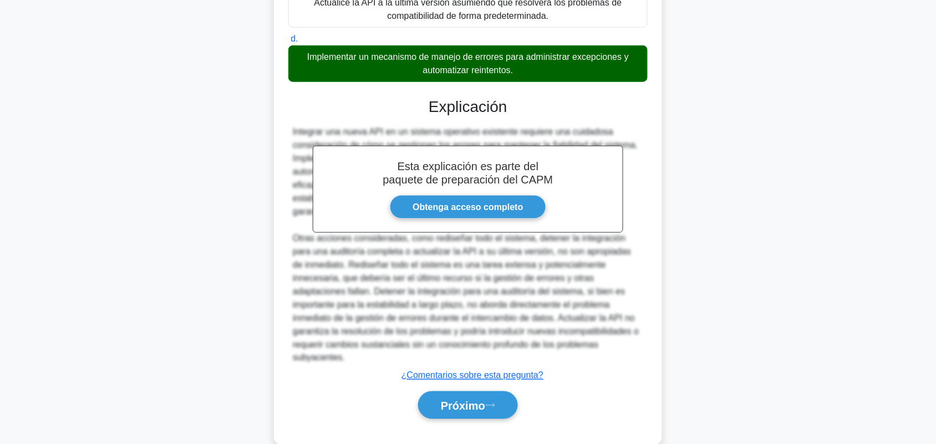
scroll to position [282, 0]
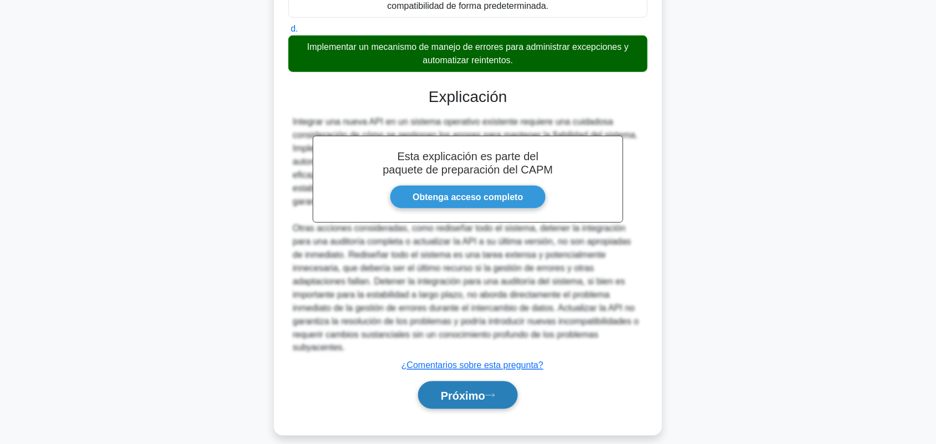
click at [498, 394] on button "Próximo" at bounding box center [468, 396] width 100 height 28
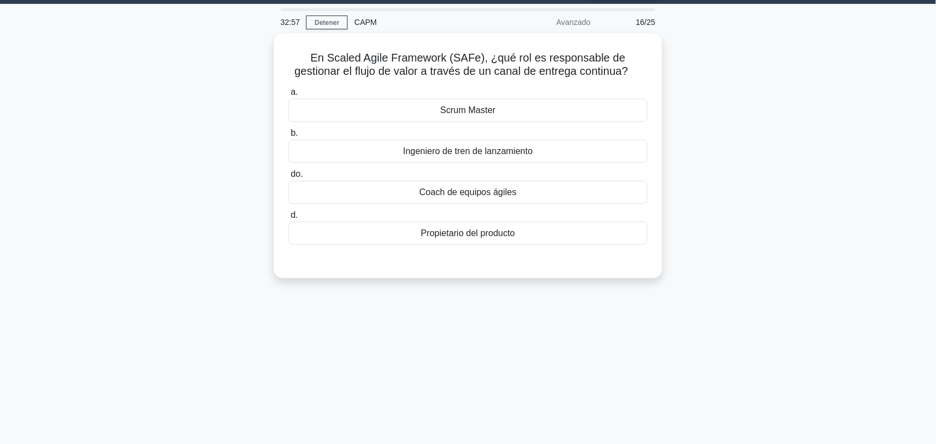
scroll to position [0, 0]
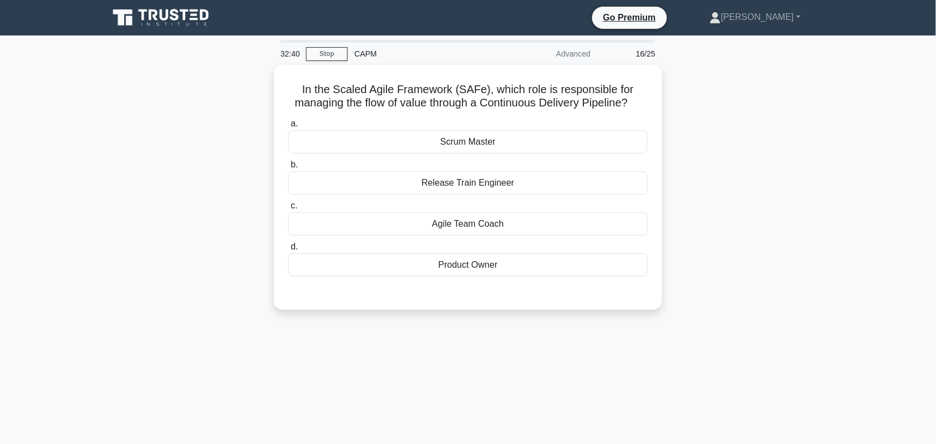
click at [756, 231] on div "In the Scaled Agile Framework (SAFe), which role is responsible for managing th…" at bounding box center [468, 194] width 732 height 258
click at [589, 190] on div "Release Train Engineer" at bounding box center [467, 180] width 359 height 23
click at [288, 166] on input "b. Release Train Engineer" at bounding box center [288, 162] width 0 height 7
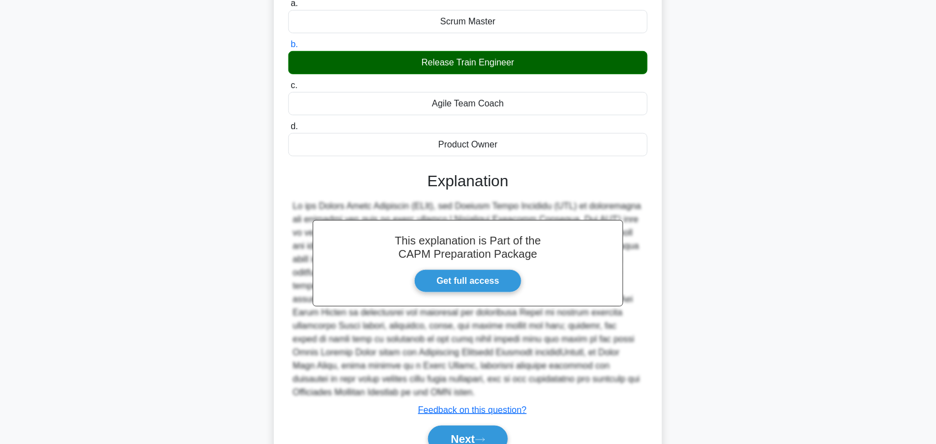
scroll to position [175, 0]
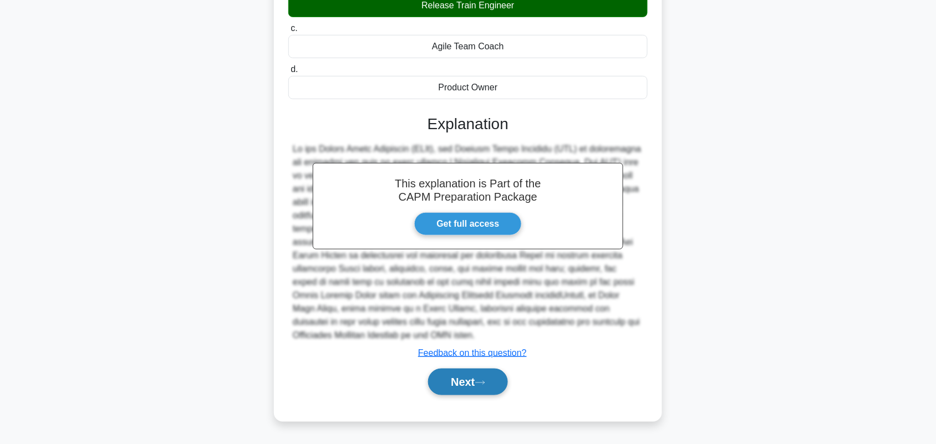
click at [465, 393] on button "Next" at bounding box center [467, 382] width 79 height 27
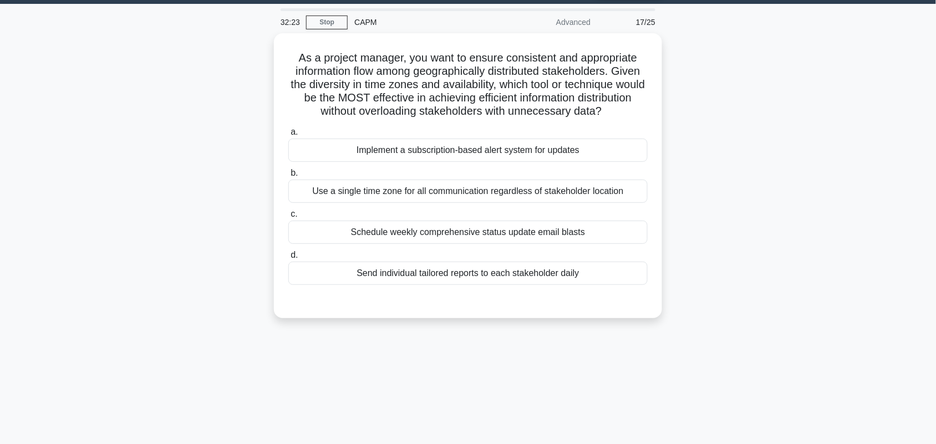
scroll to position [0, 0]
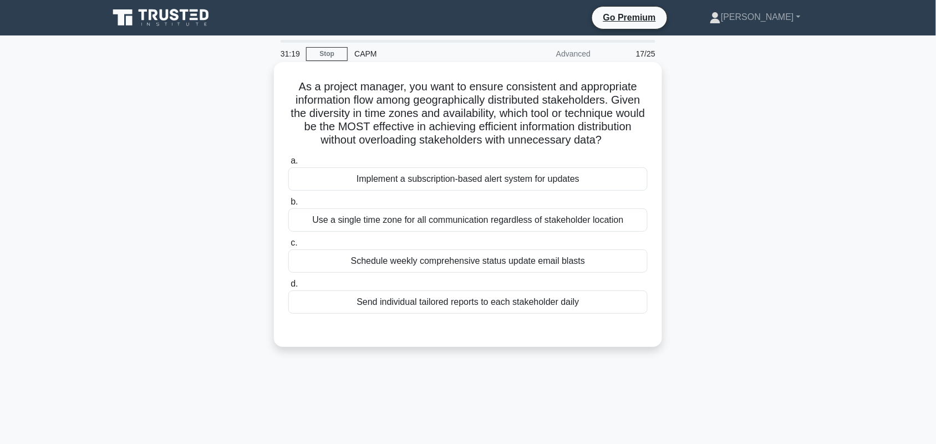
click at [569, 269] on div "Schedule weekly comprehensive status update email blasts" at bounding box center [467, 261] width 359 height 23
click at [288, 247] on input "c. Schedule weekly comprehensive status update email blasts" at bounding box center [288, 243] width 0 height 7
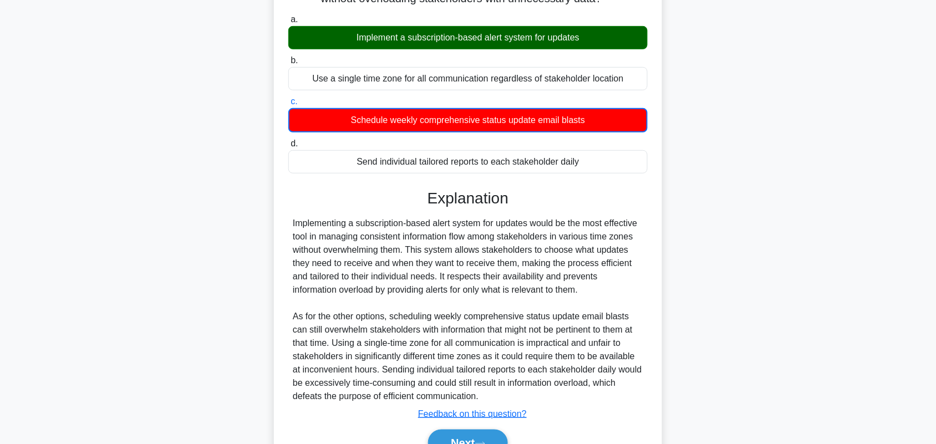
scroll to position [183, 0]
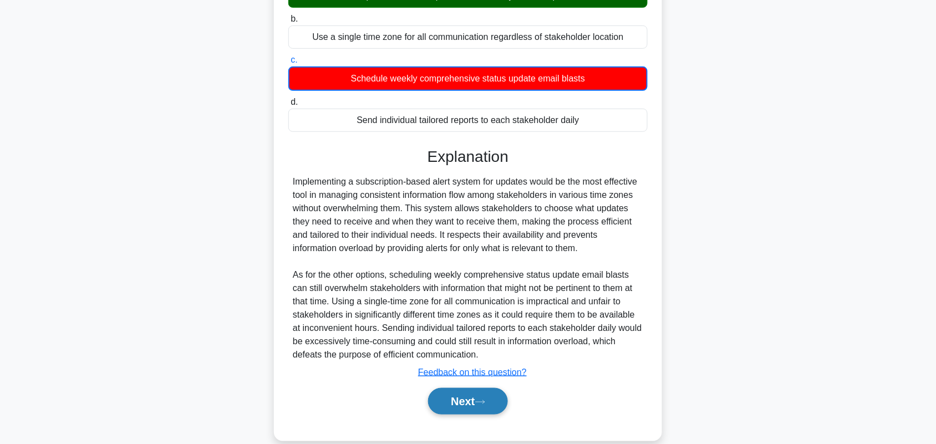
click at [444, 415] on button "Next" at bounding box center [467, 401] width 79 height 27
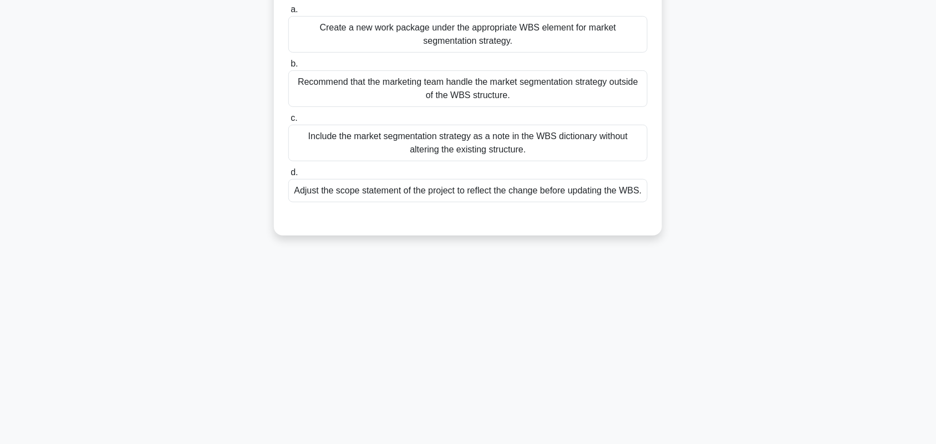
scroll to position [0, 0]
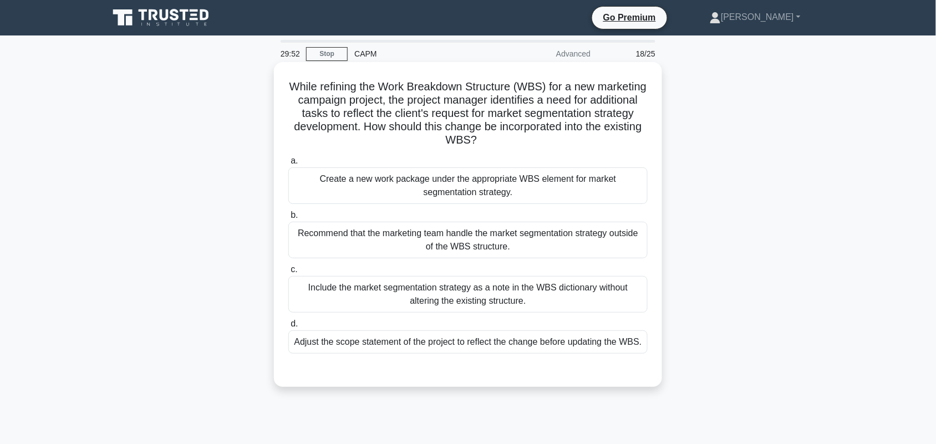
click at [447, 177] on div "Create a new work package under the appropriate WBS element for market segmenta…" at bounding box center [467, 186] width 359 height 37
click at [288, 165] on input "a. Create a new work package under the appropriate WBS element for market segme…" at bounding box center [288, 161] width 0 height 7
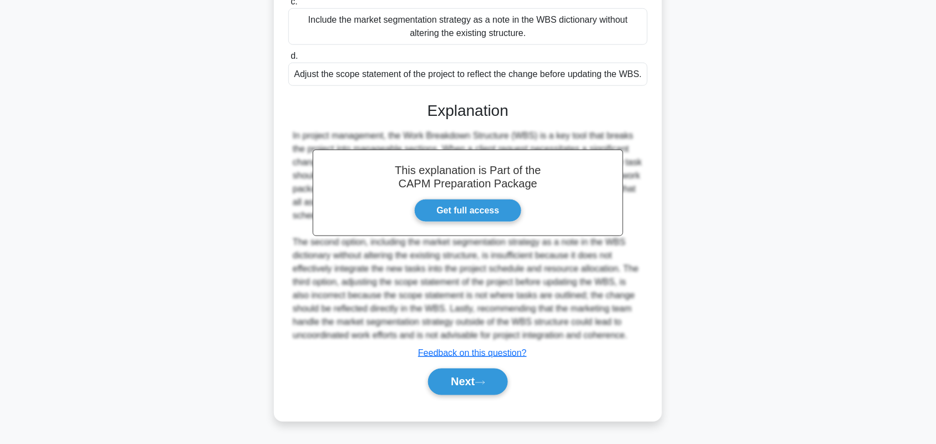
scroll to position [281, 0]
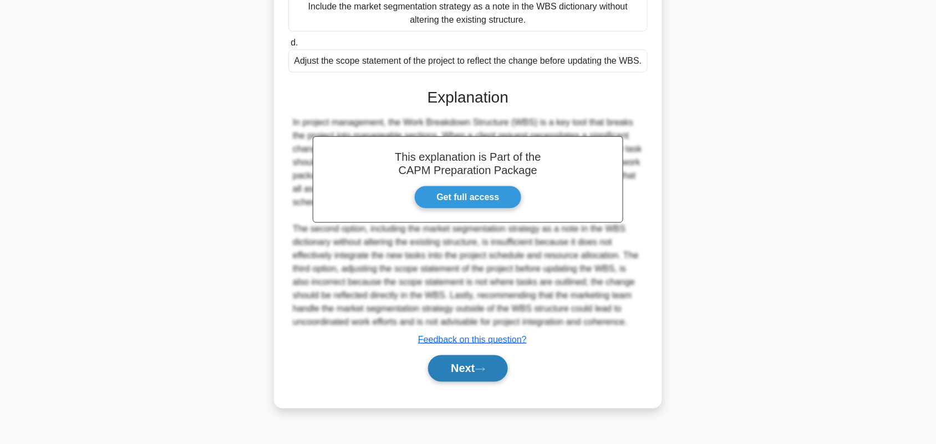
click at [486, 378] on button "Next" at bounding box center [467, 369] width 79 height 27
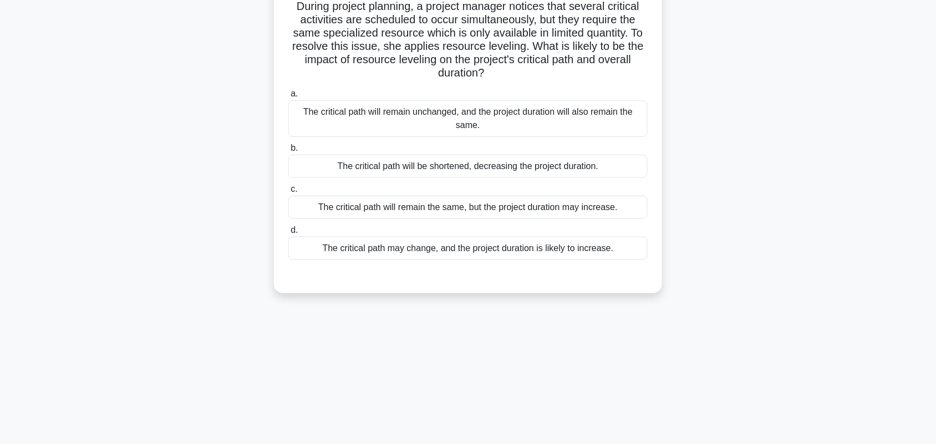
scroll to position [0, 0]
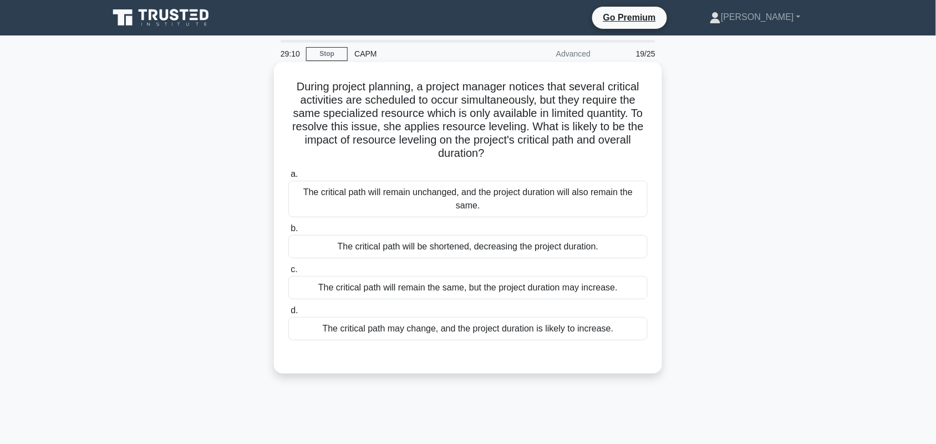
click at [584, 336] on div "The critical path may change, and the project duration is likely to increase." at bounding box center [467, 328] width 359 height 23
click at [288, 314] on input "d. The critical path may change, and the project duration is likely to increase." at bounding box center [288, 310] width 0 height 7
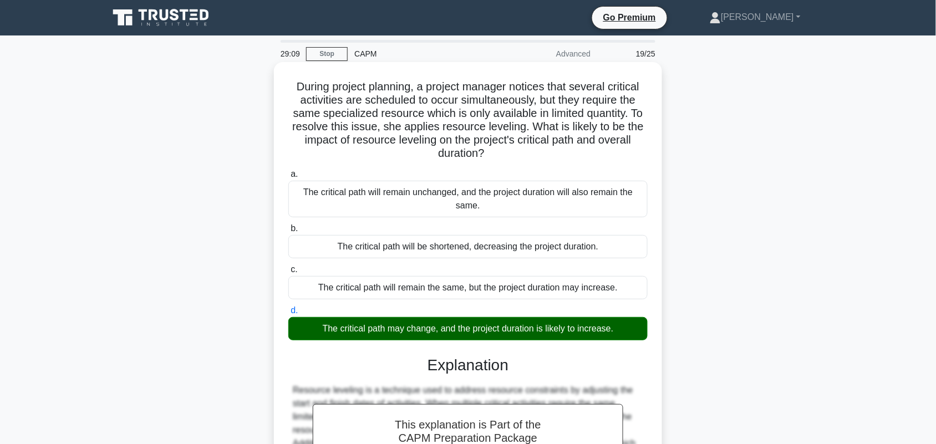
scroll to position [175, 0]
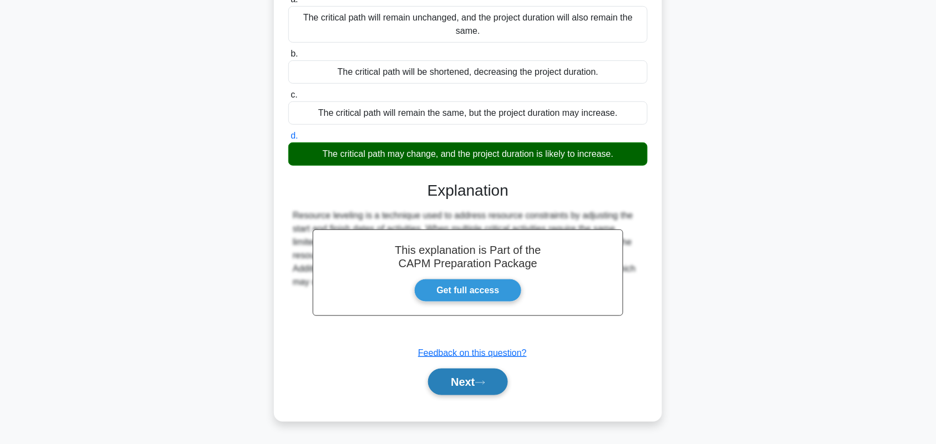
click at [453, 390] on button "Next" at bounding box center [467, 382] width 79 height 27
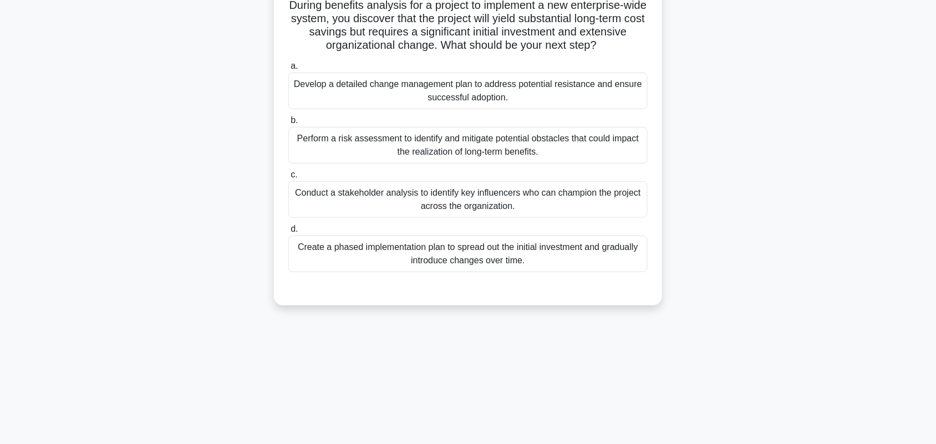
scroll to position [0, 0]
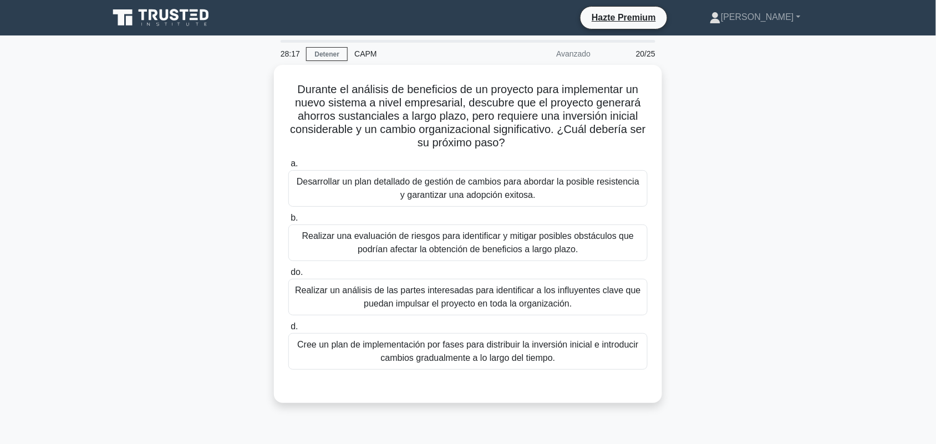
click at [818, 300] on div "Durante el análisis de beneficios de un proyecto para implementar un nuevo sist…" at bounding box center [468, 241] width 732 height 352
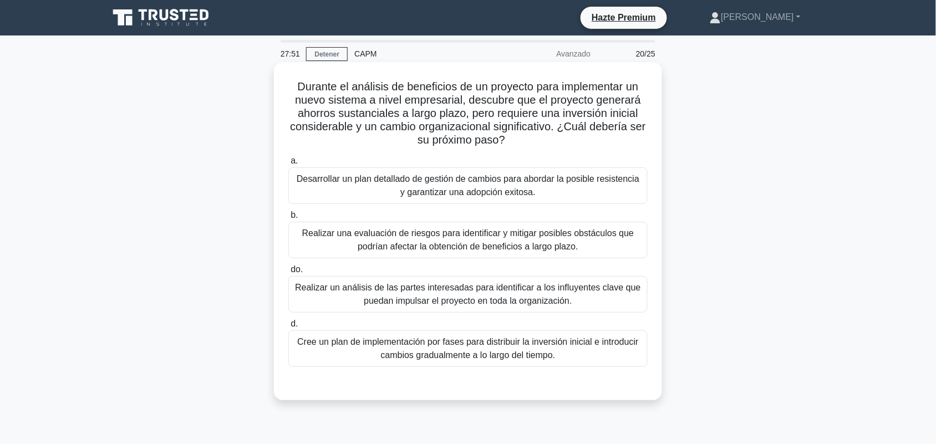
click at [612, 258] on div "Realizar una evaluación de riesgos para identificar y mitigar posibles obstácul…" at bounding box center [467, 240] width 359 height 37
click at [288, 219] on input "b. Realizar una evaluación de riesgos para identificar y mitigar posibles obstá…" at bounding box center [288, 215] width 0 height 7
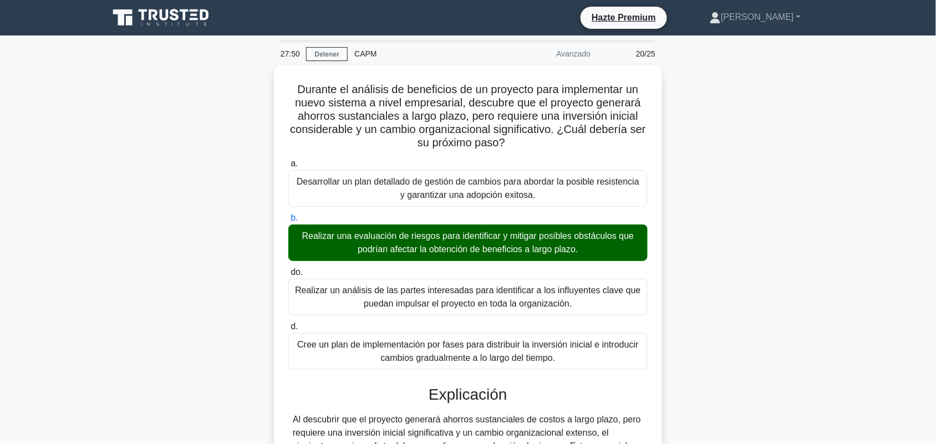
scroll to position [202, 0]
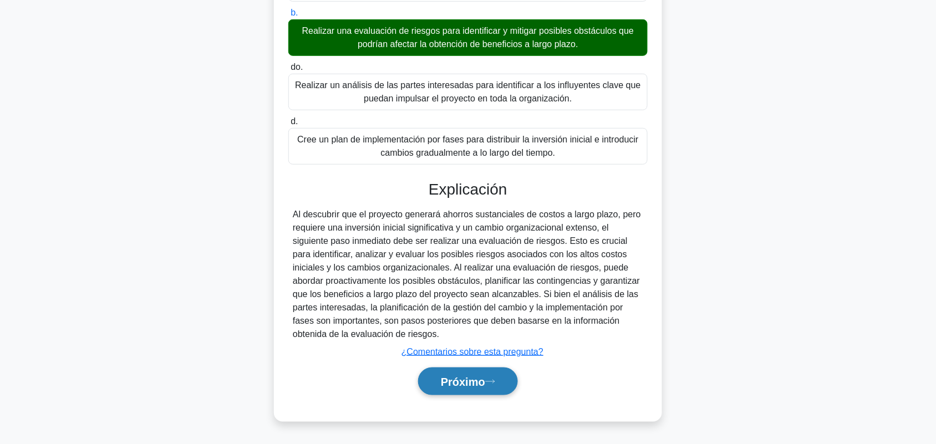
click at [505, 381] on button "Próximo" at bounding box center [468, 382] width 100 height 28
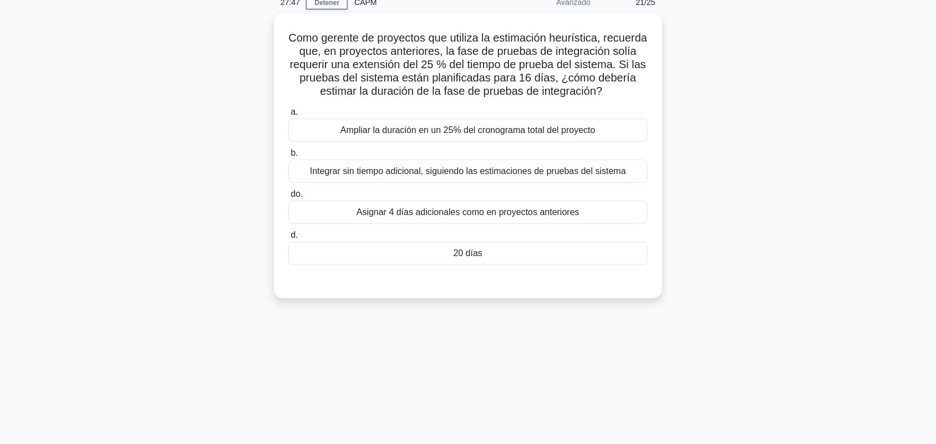
scroll to position [0, 0]
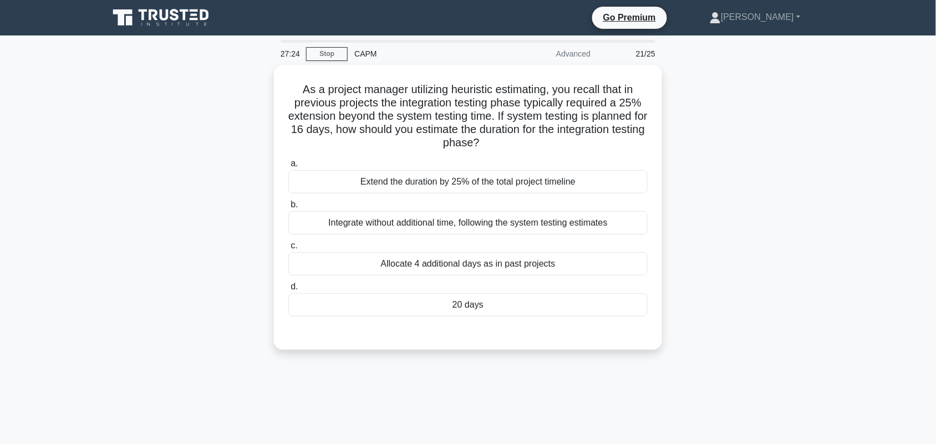
click at [799, 170] on div "As a project manager utilizing heuristic estimating, you recall that in previou…" at bounding box center [468, 214] width 732 height 298
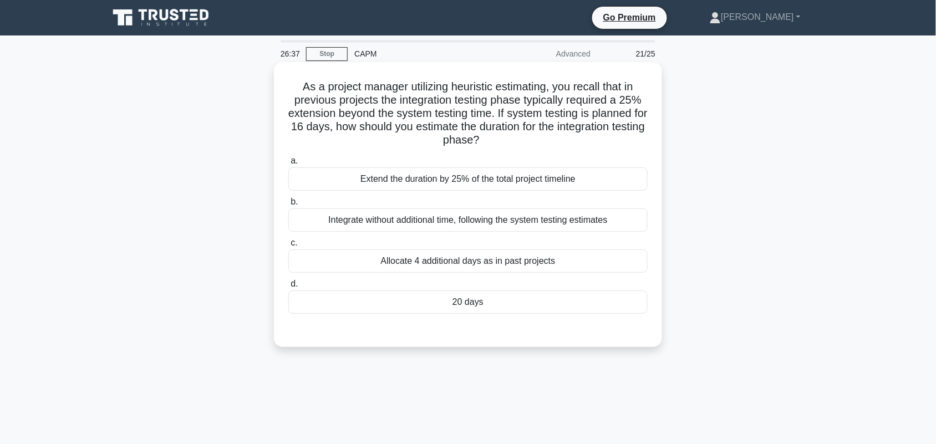
click at [466, 312] on div "20 days" at bounding box center [467, 302] width 359 height 23
click at [288, 288] on input "d. 20 days" at bounding box center [288, 284] width 0 height 7
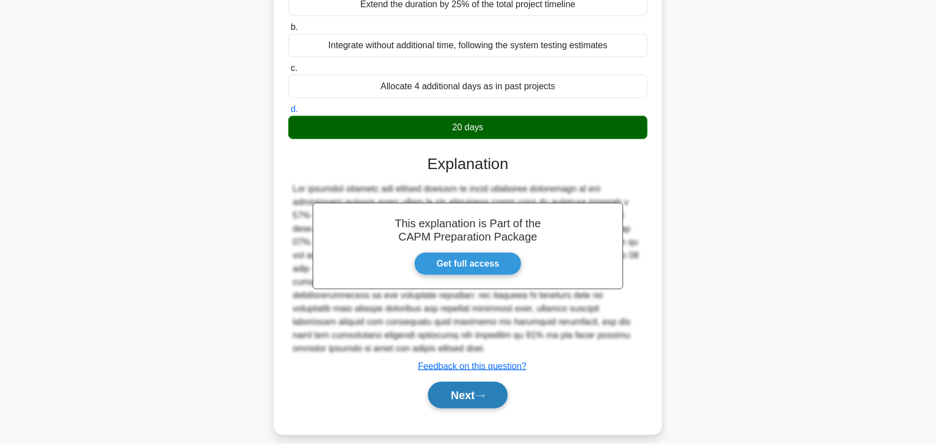
click at [468, 382] on button "Next" at bounding box center [467, 395] width 79 height 27
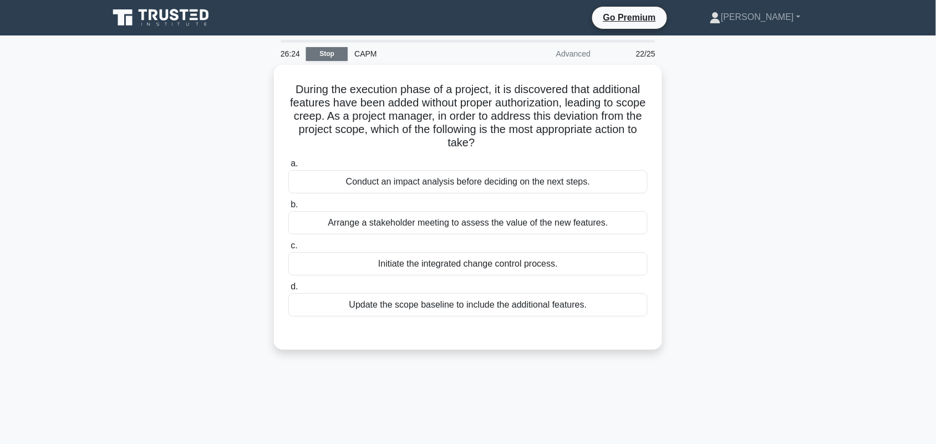
click at [321, 55] on link "Stop" at bounding box center [327, 54] width 42 height 14
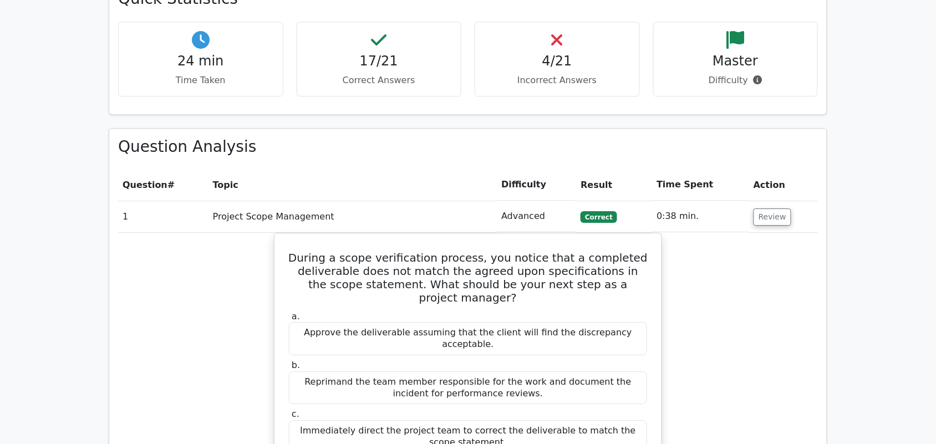
scroll to position [971, 0]
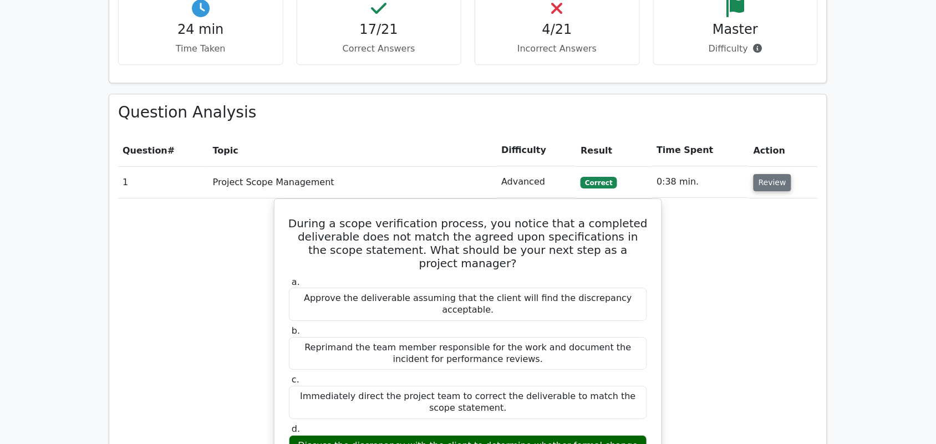
click at [754, 174] on button "Review" at bounding box center [773, 182] width 38 height 17
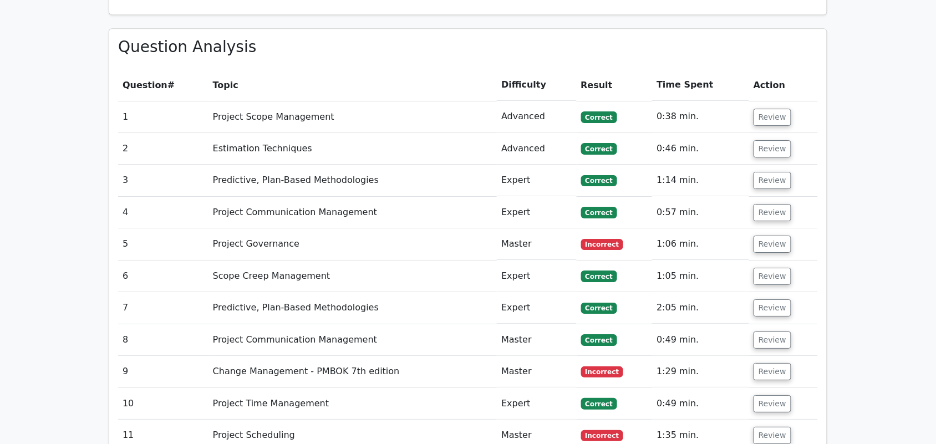
scroll to position [1040, 0]
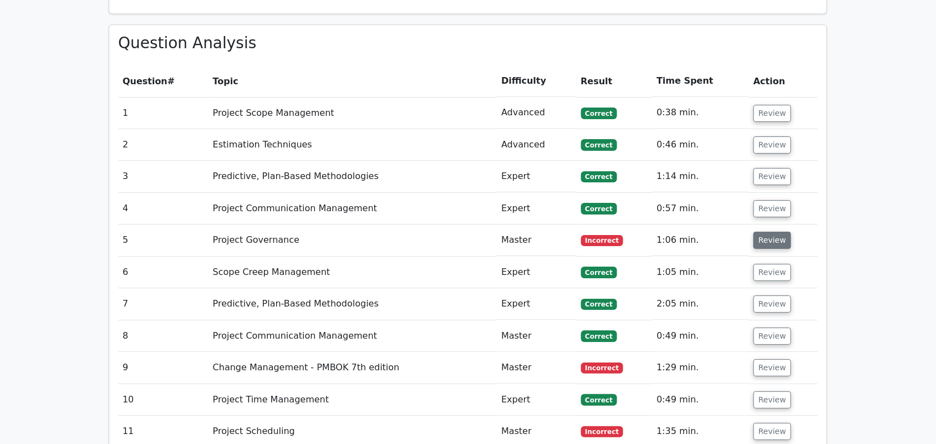
click at [768, 232] on button "Review" at bounding box center [773, 240] width 38 height 17
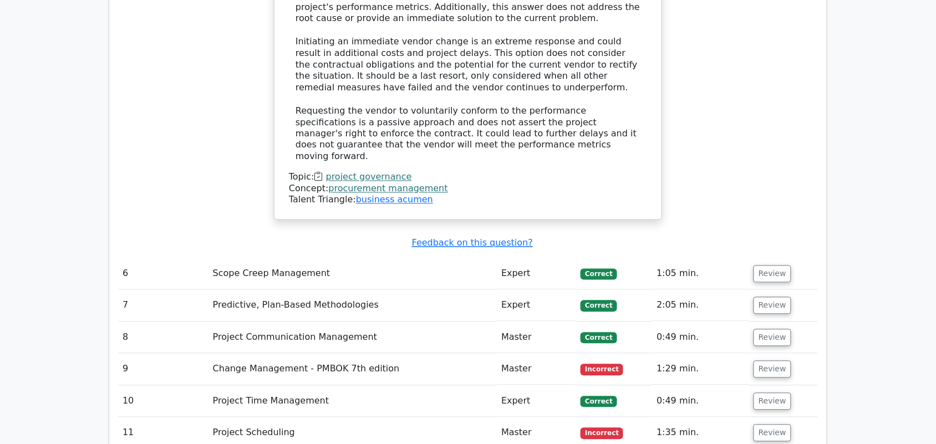
scroll to position [1803, 0]
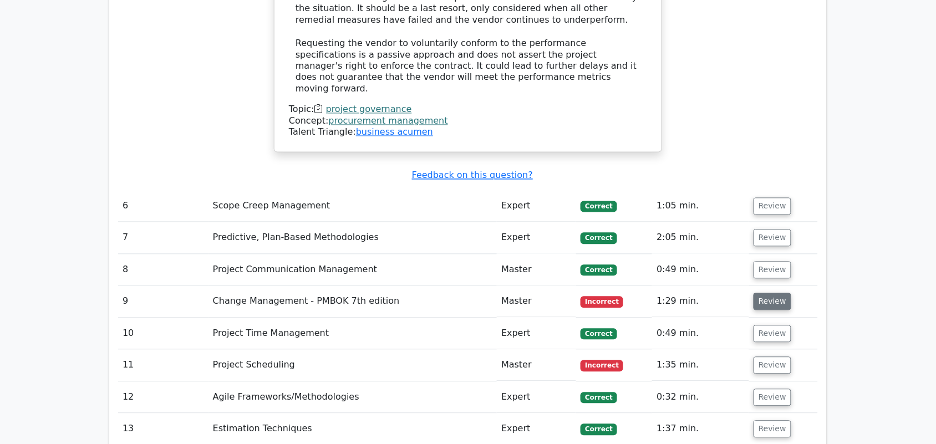
click at [774, 293] on button "Review" at bounding box center [773, 301] width 38 height 17
